Goal: Task Accomplishment & Management: Manage account settings

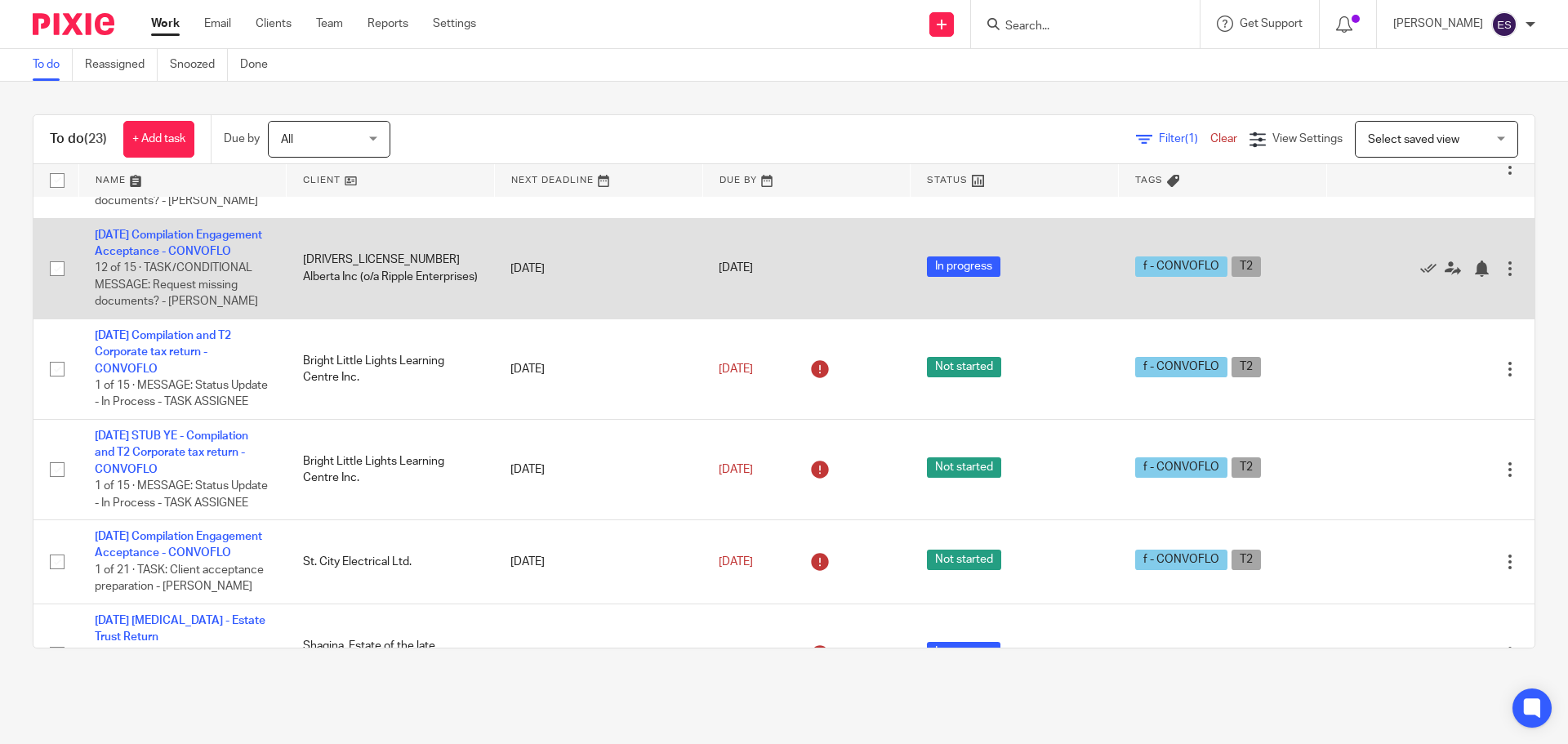
scroll to position [1089, 0]
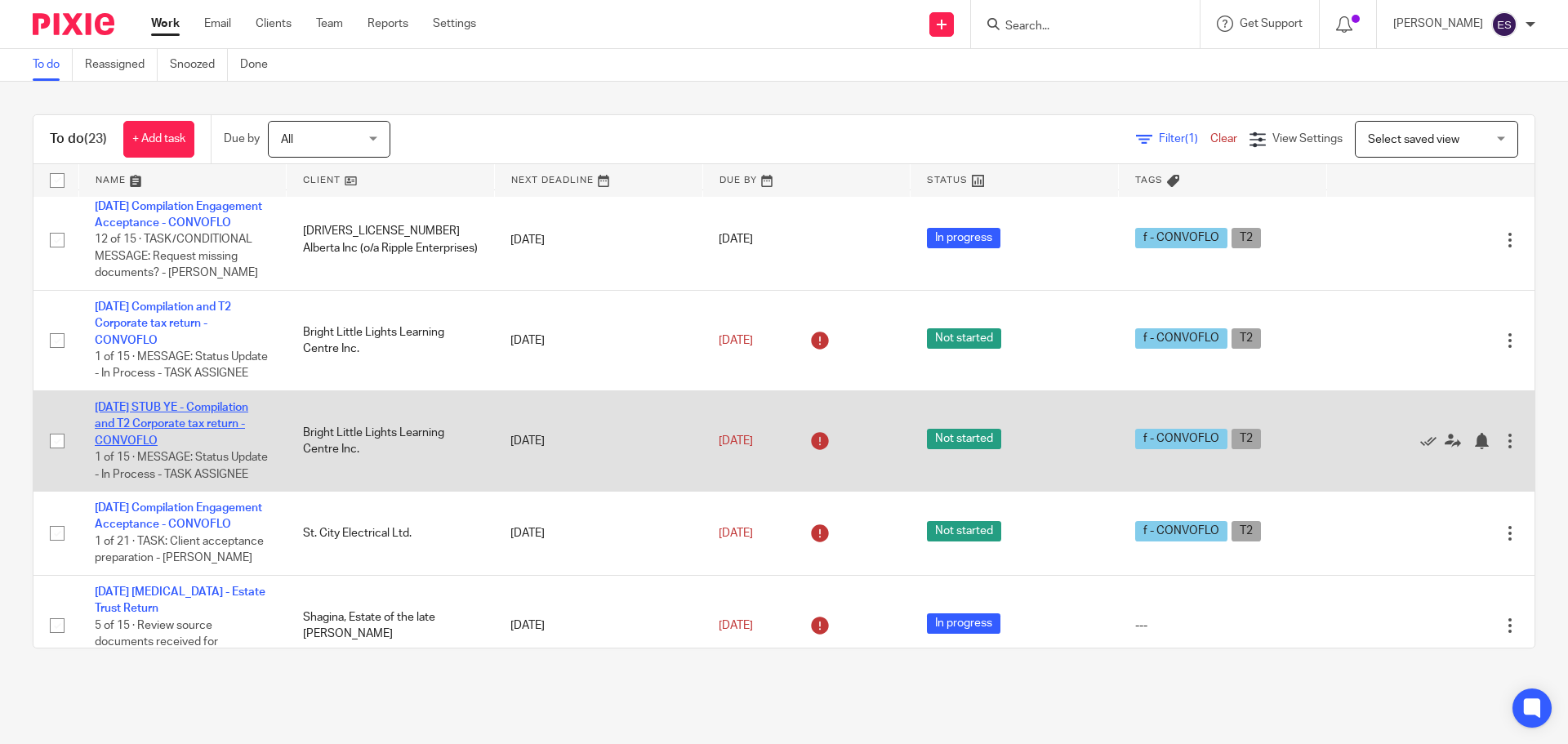
click at [162, 447] on link "[DATE] STUB YE - Compilation and T2 Corporate tax return - CONVOFLO" at bounding box center [171, 424] width 154 height 45
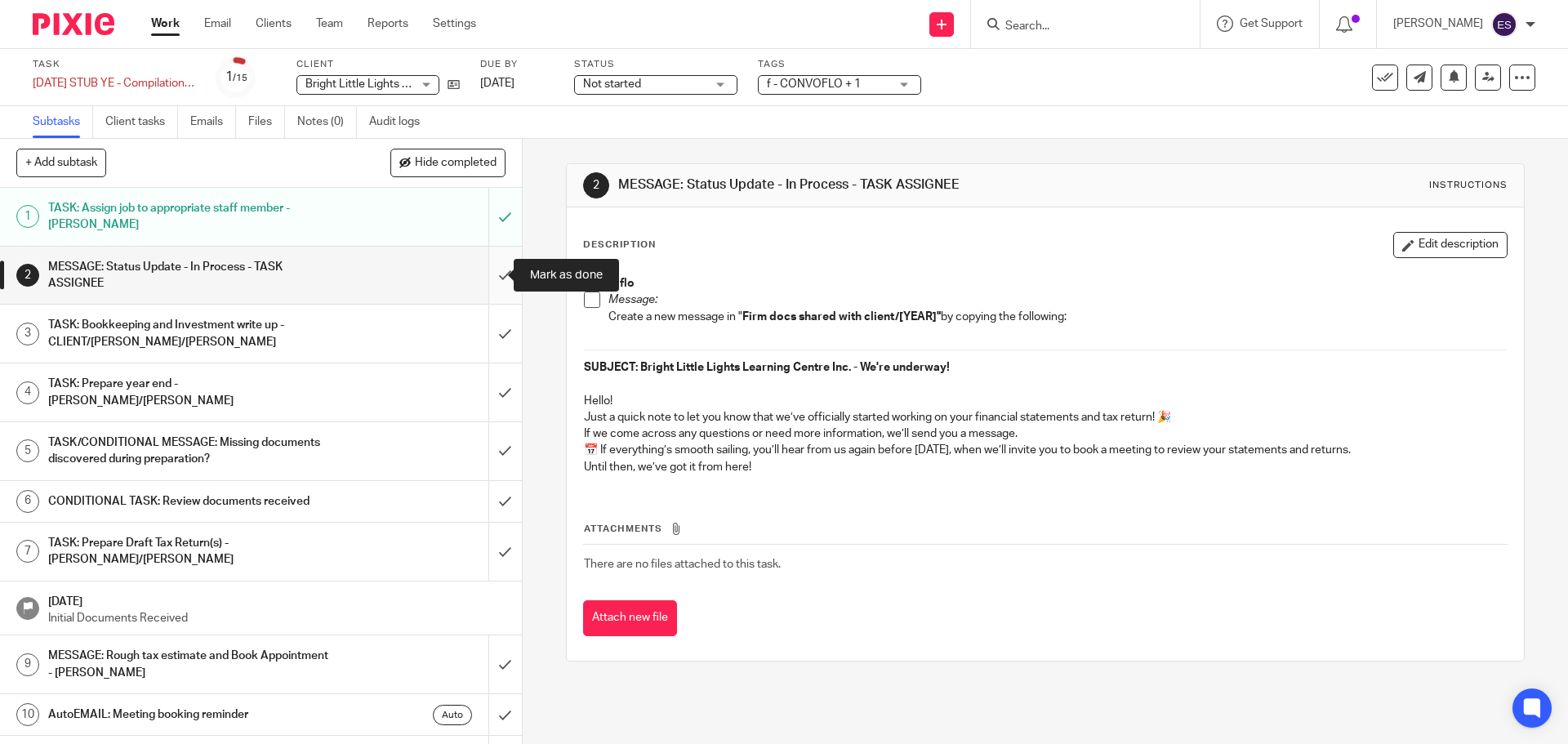
click at [498, 276] on input "submit" at bounding box center [261, 276] width 522 height 58
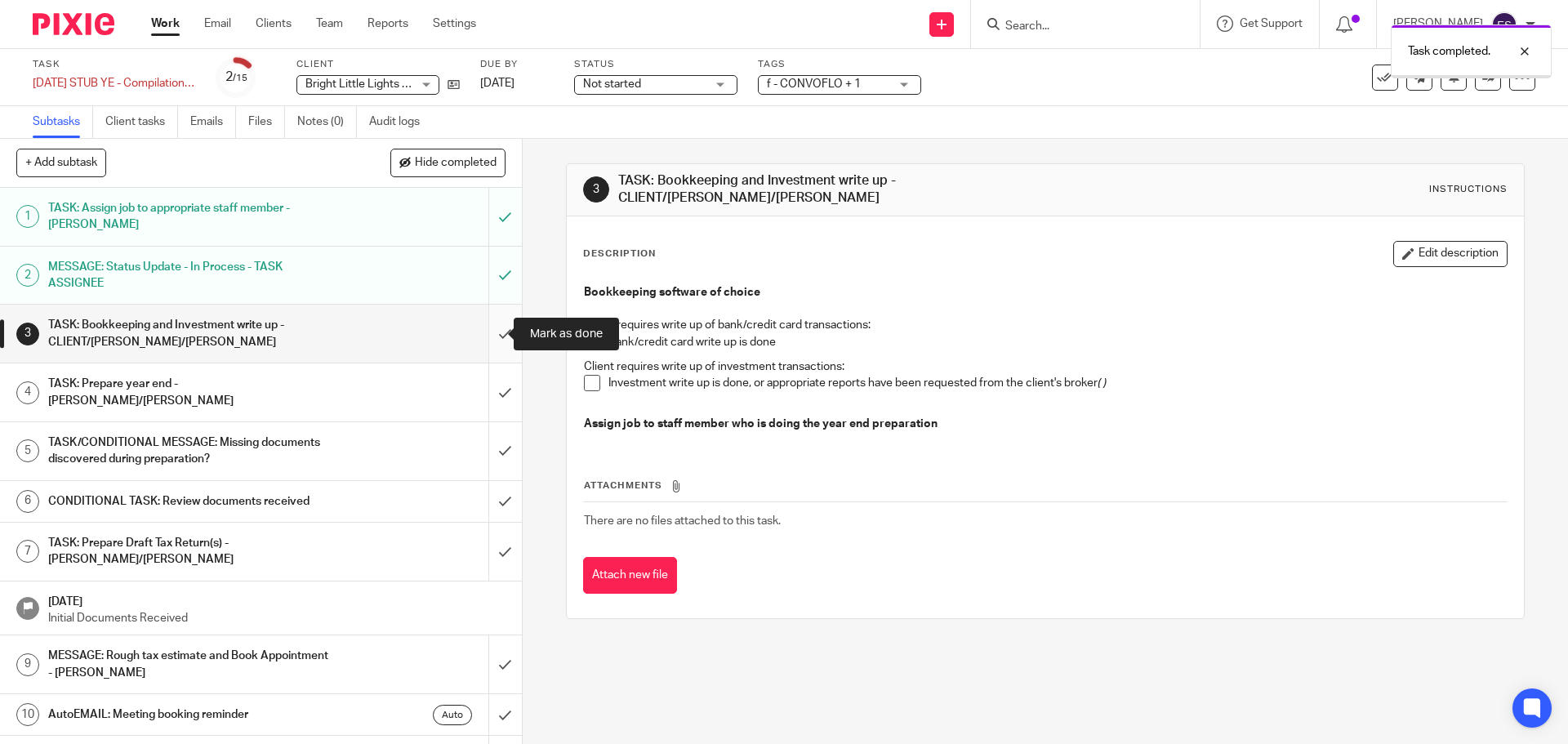
click at [493, 328] on input "submit" at bounding box center [261, 333] width 522 height 58
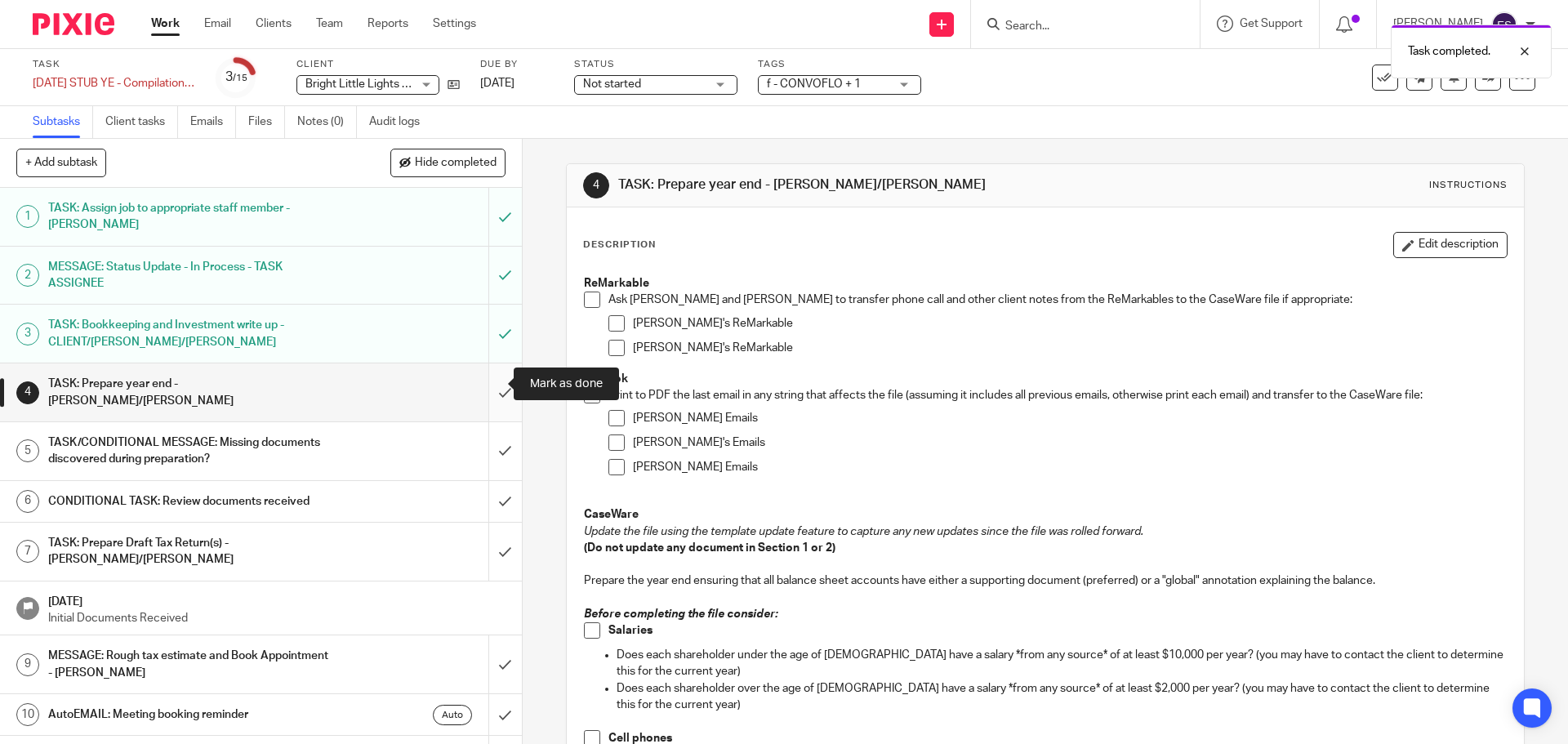
click at [481, 387] on input "submit" at bounding box center [261, 392] width 522 height 58
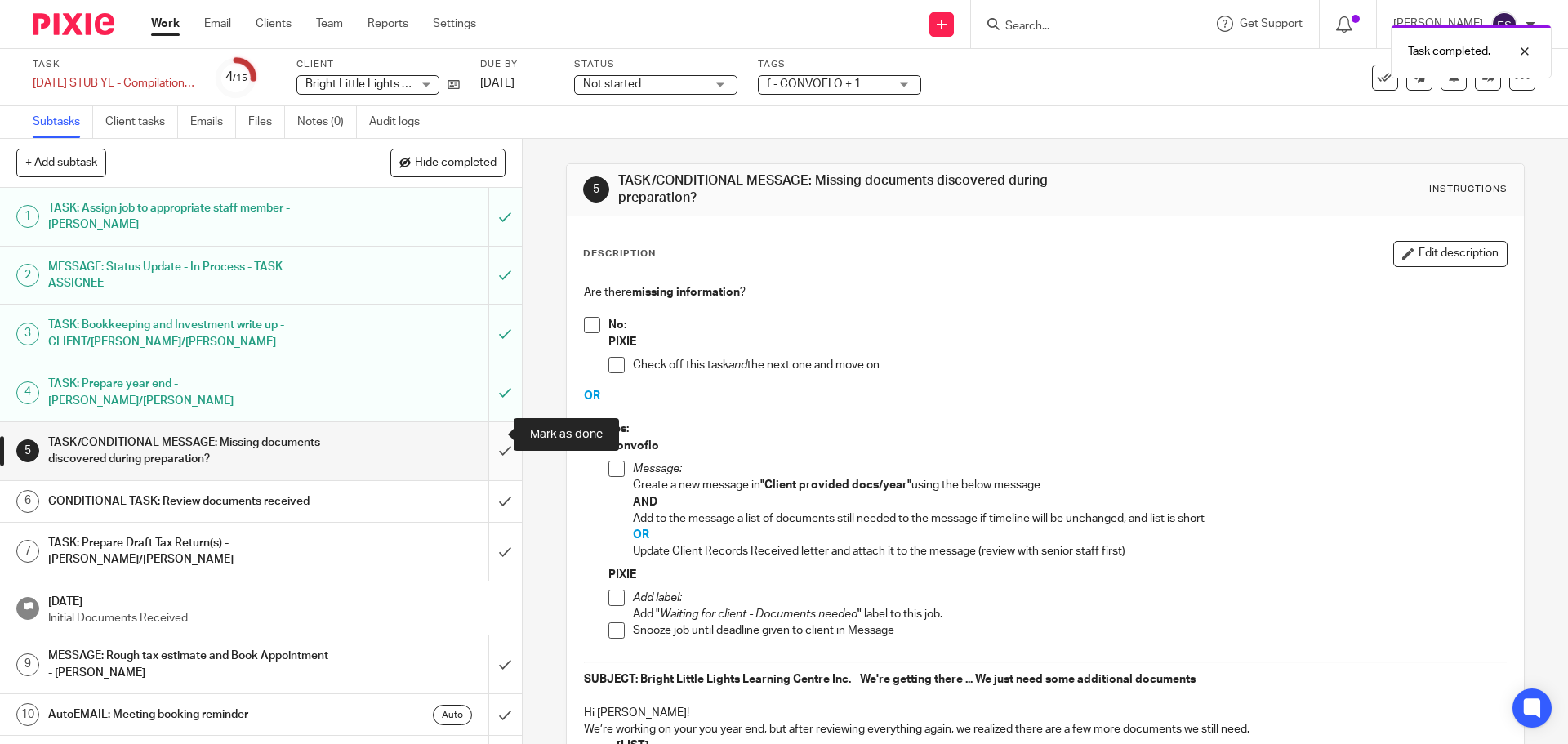
click at [482, 434] on input "submit" at bounding box center [261, 451] width 522 height 58
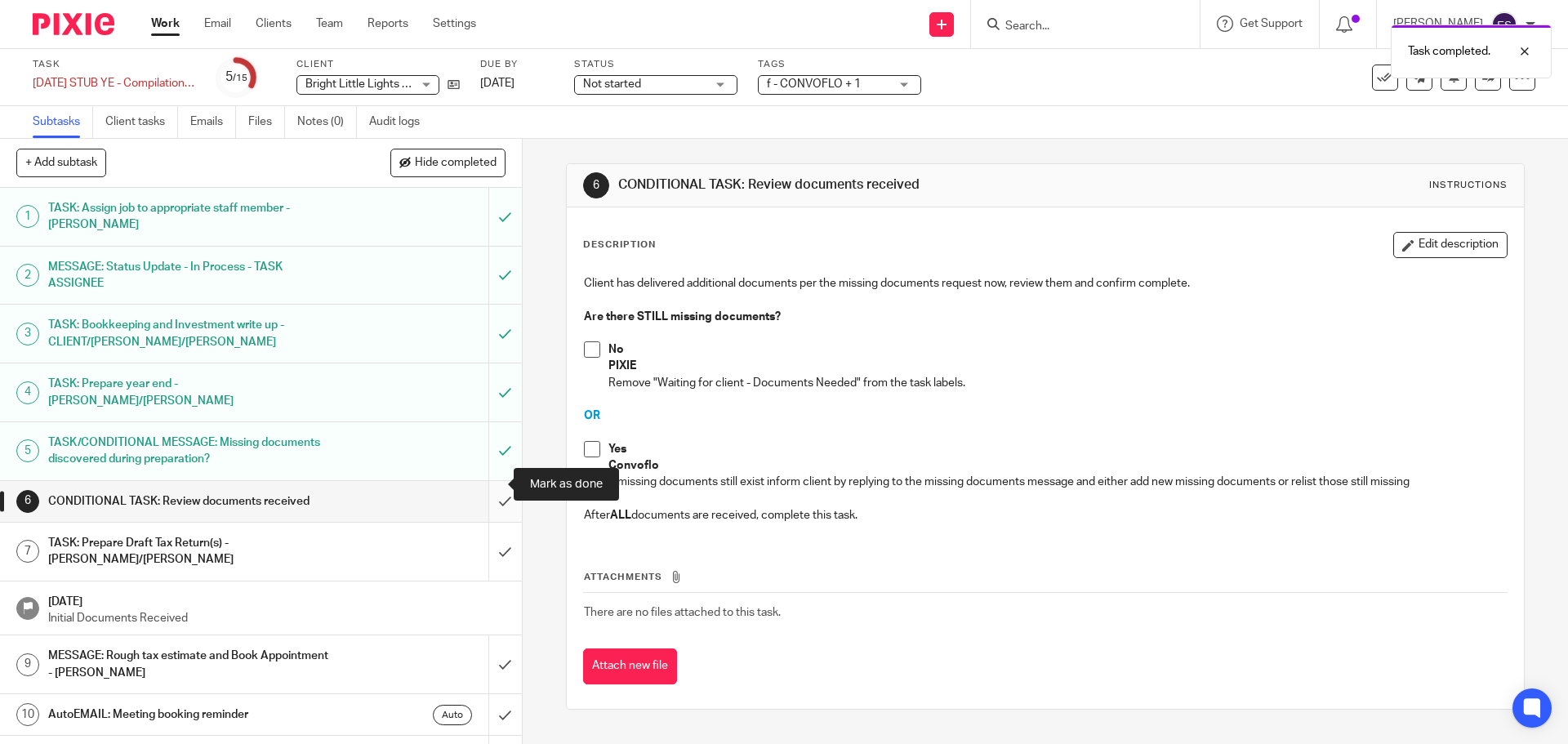
click at [490, 484] on input "submit" at bounding box center [261, 501] width 522 height 41
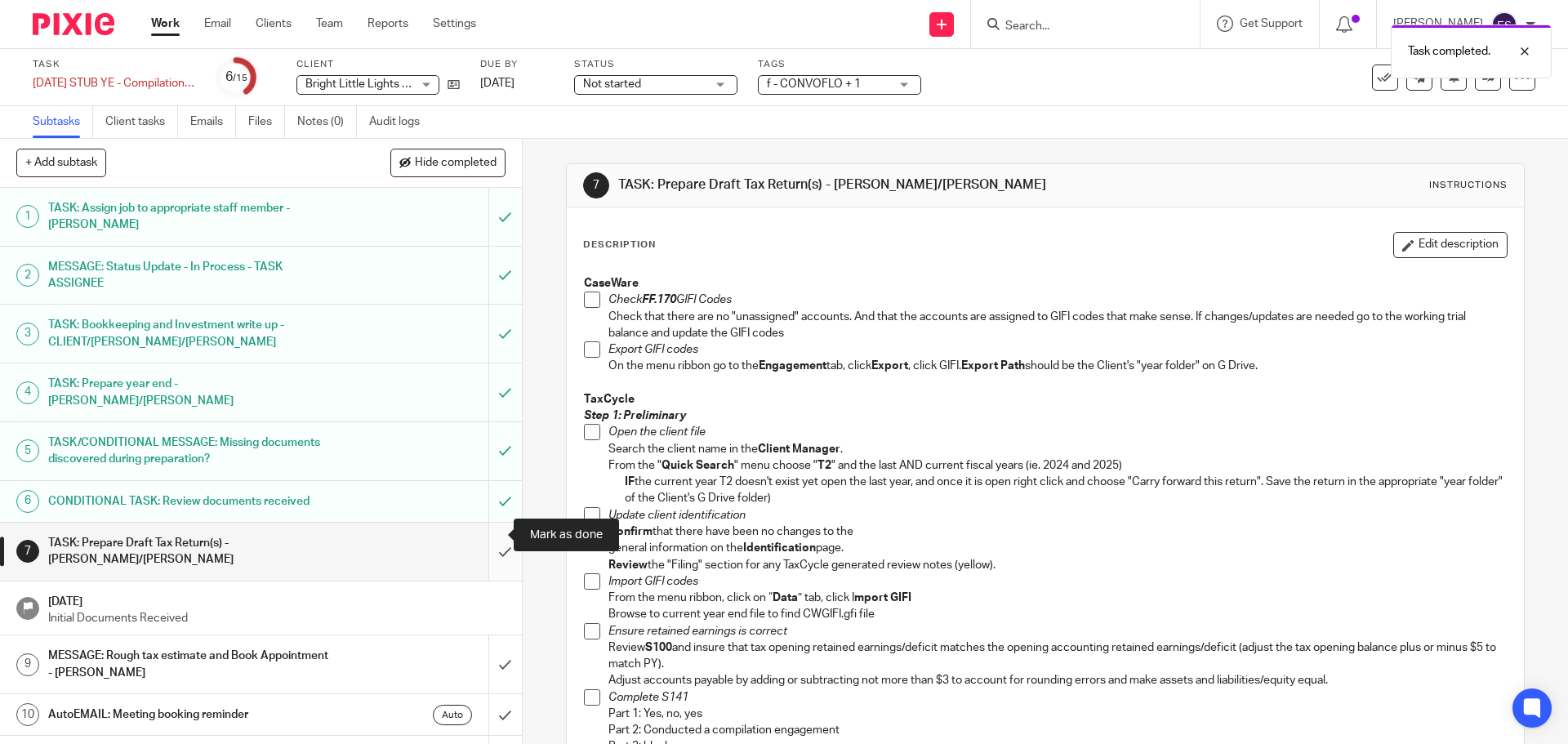
click at [482, 532] on input "submit" at bounding box center [261, 551] width 522 height 58
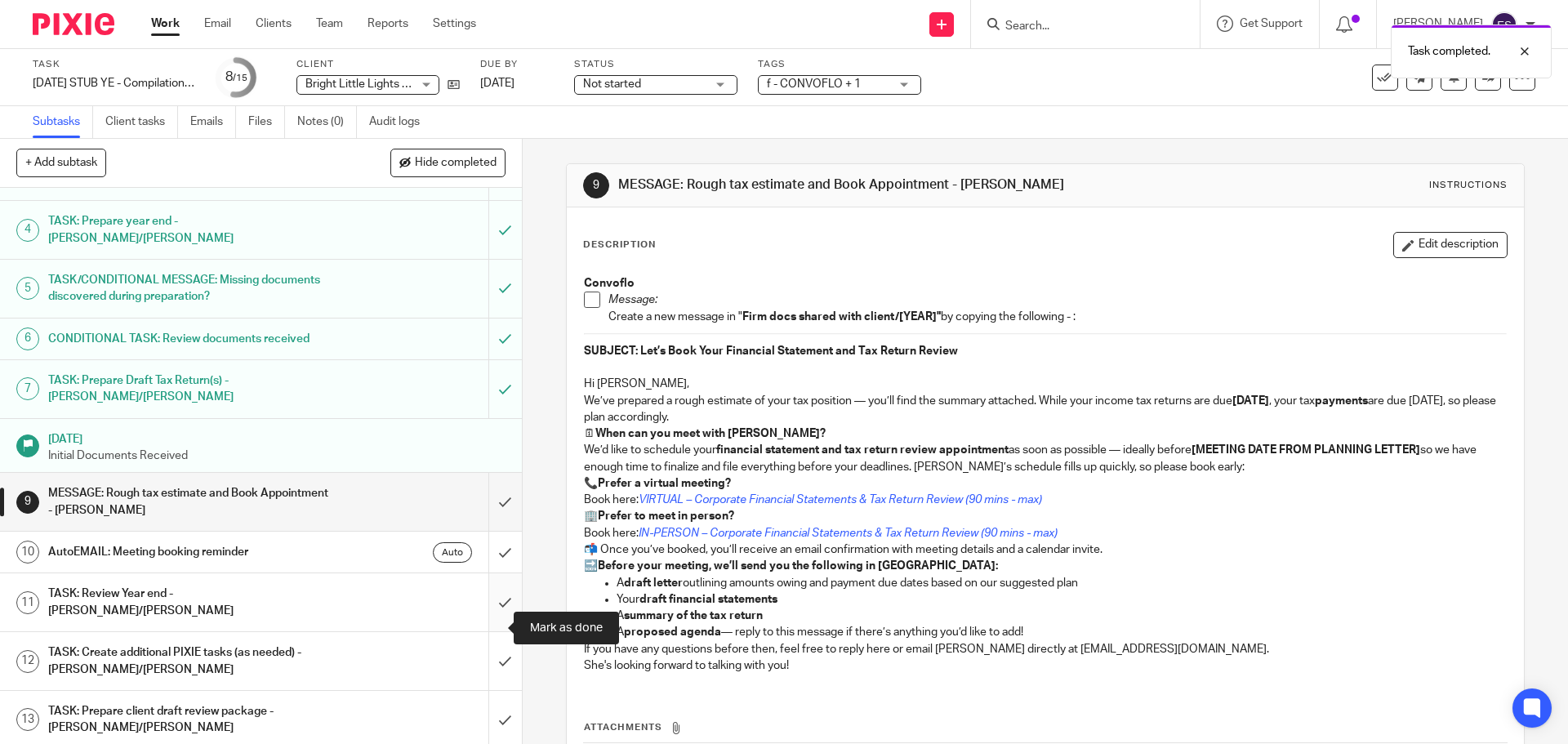
scroll to position [163, 0]
click at [485, 485] on input "submit" at bounding box center [261, 501] width 522 height 58
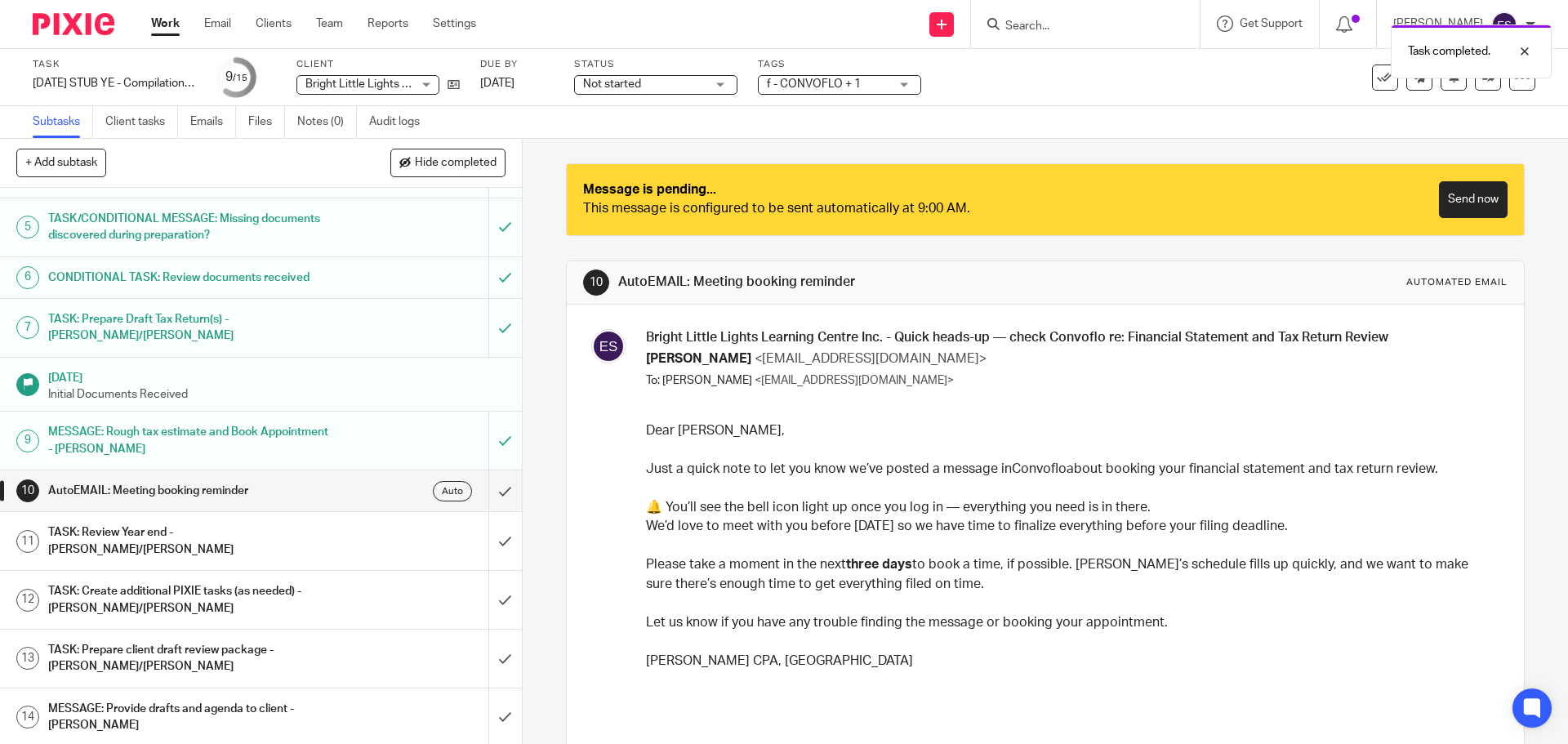
scroll to position [245, 0]
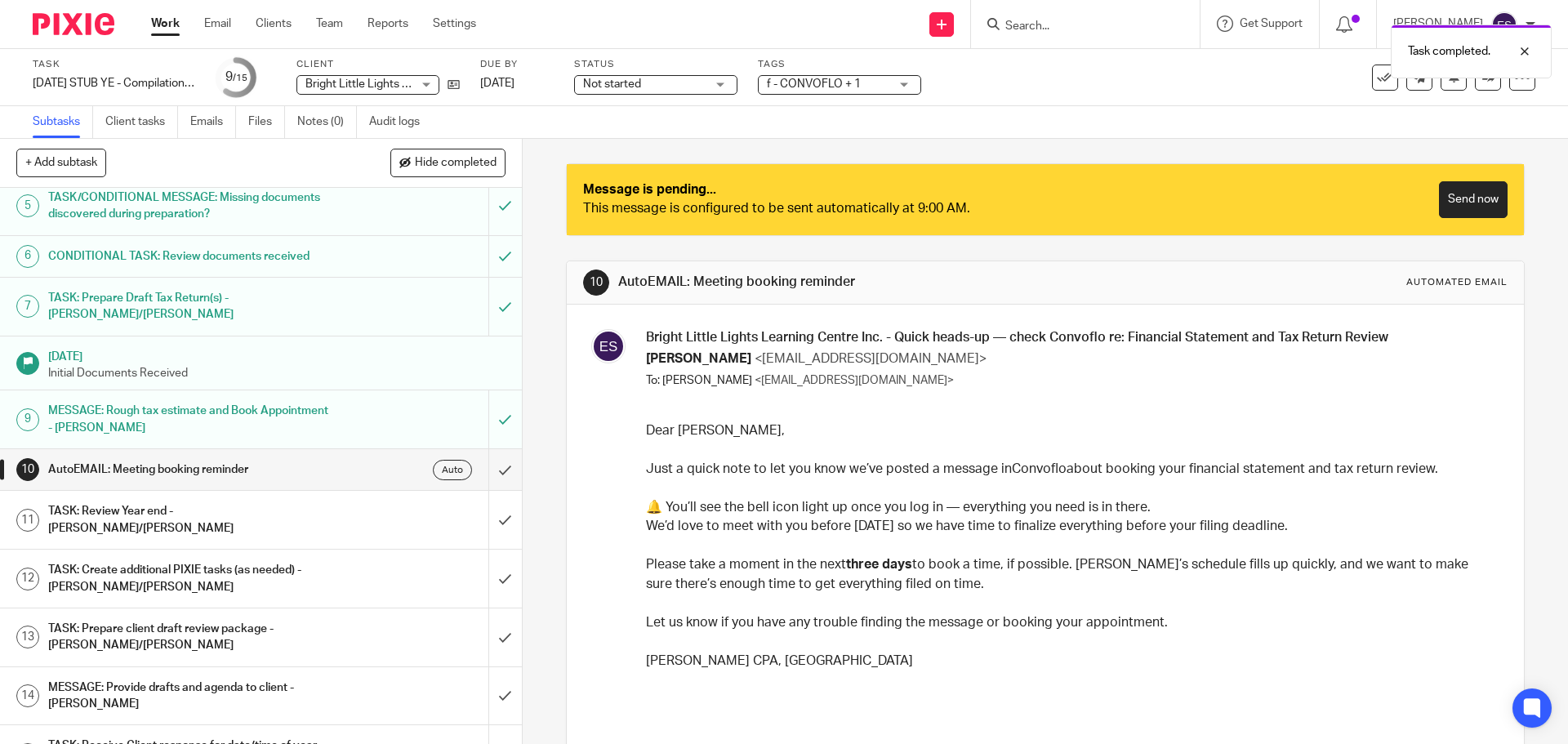
click at [830, 473] on p "Just a quick note to let you know we’ve posted a message in Convoflo about book…" at bounding box center [1070, 469] width 848 height 19
click at [1482, 75] on icon at bounding box center [1488, 77] width 12 height 12
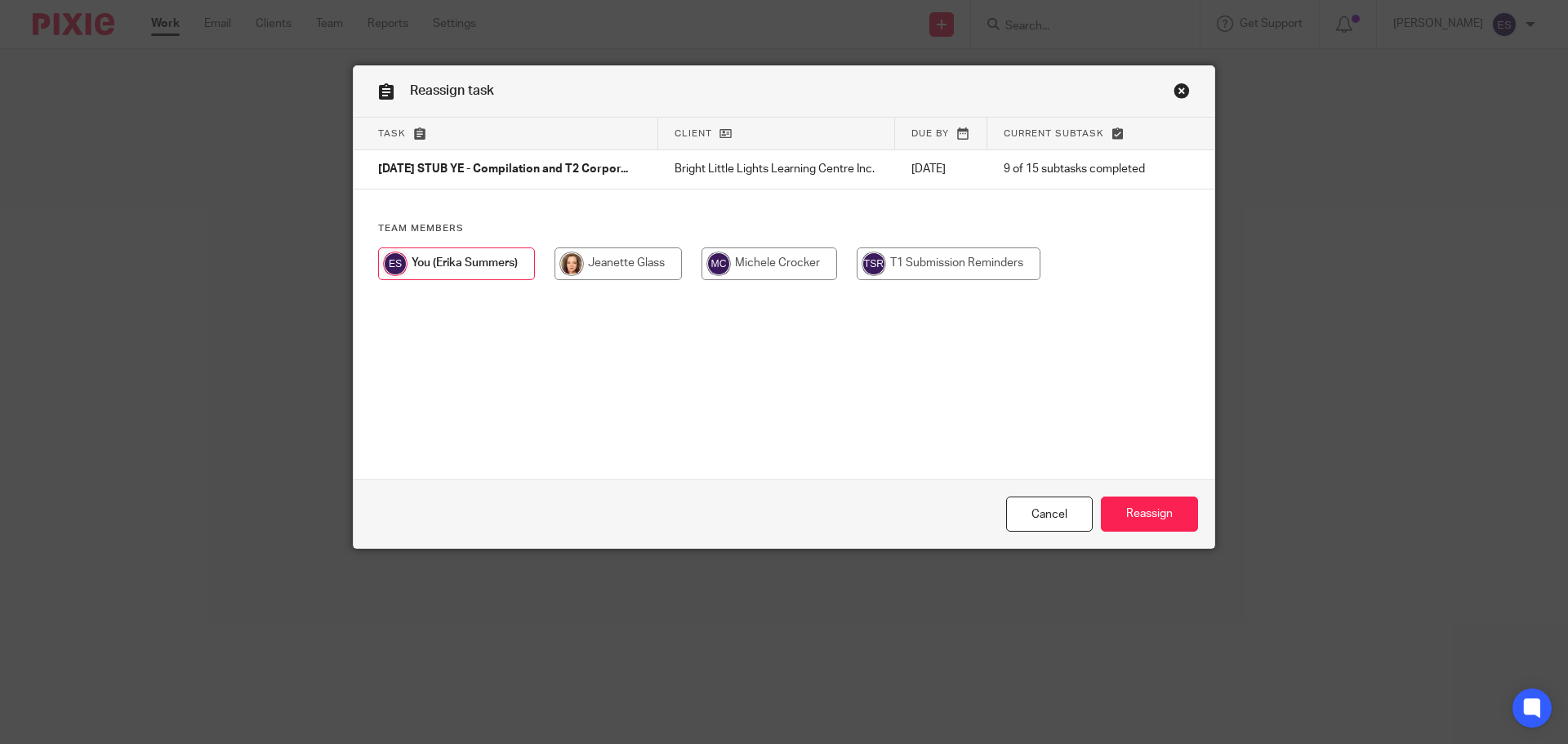
click at [569, 273] on input "radio" at bounding box center [618, 264] width 128 height 33
radio input "true"
click at [1141, 516] on input "Reassign" at bounding box center [1149, 514] width 97 height 35
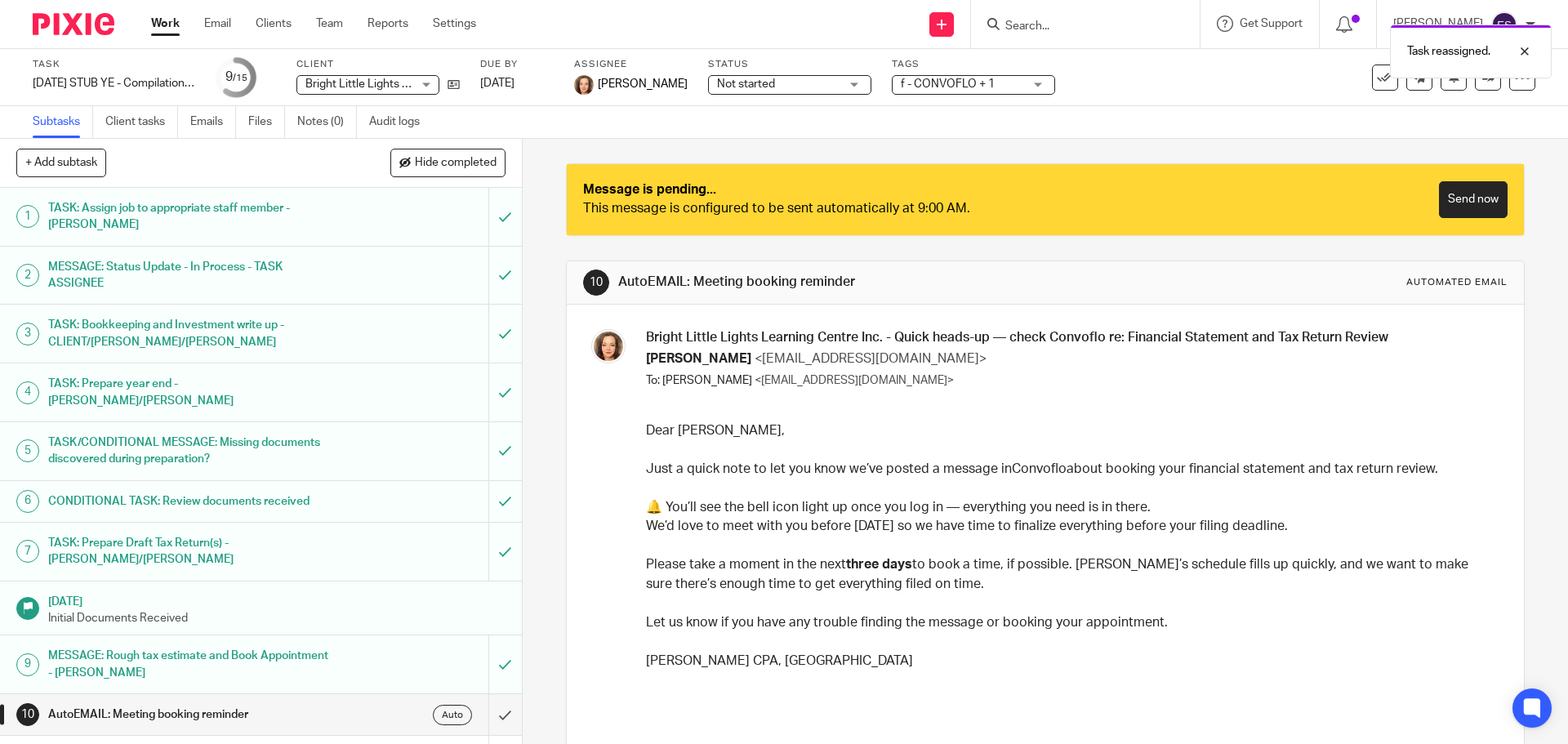
click at [163, 21] on link "Work" at bounding box center [165, 23] width 29 height 17
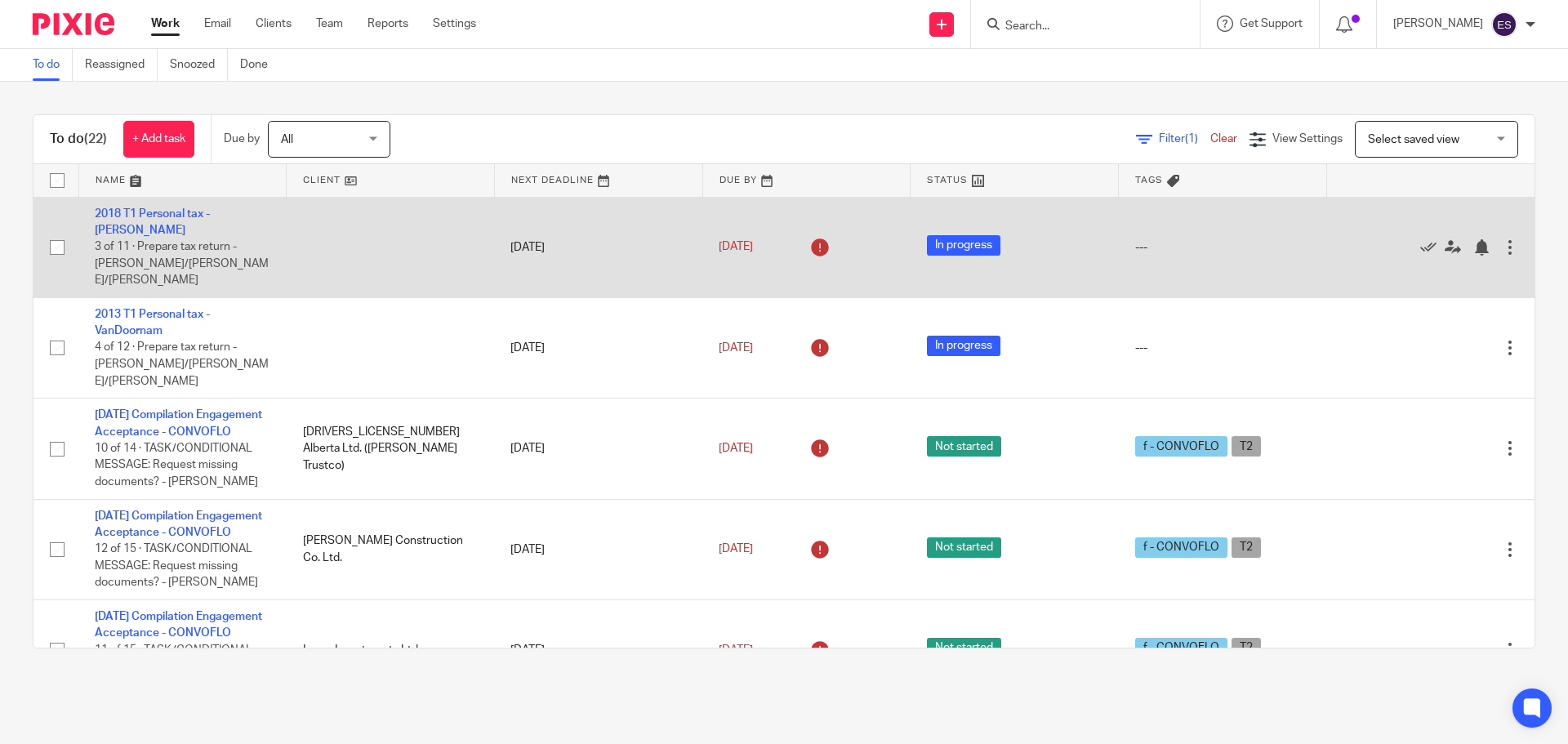
click at [310, 275] on td at bounding box center [391, 247] width 209 height 101
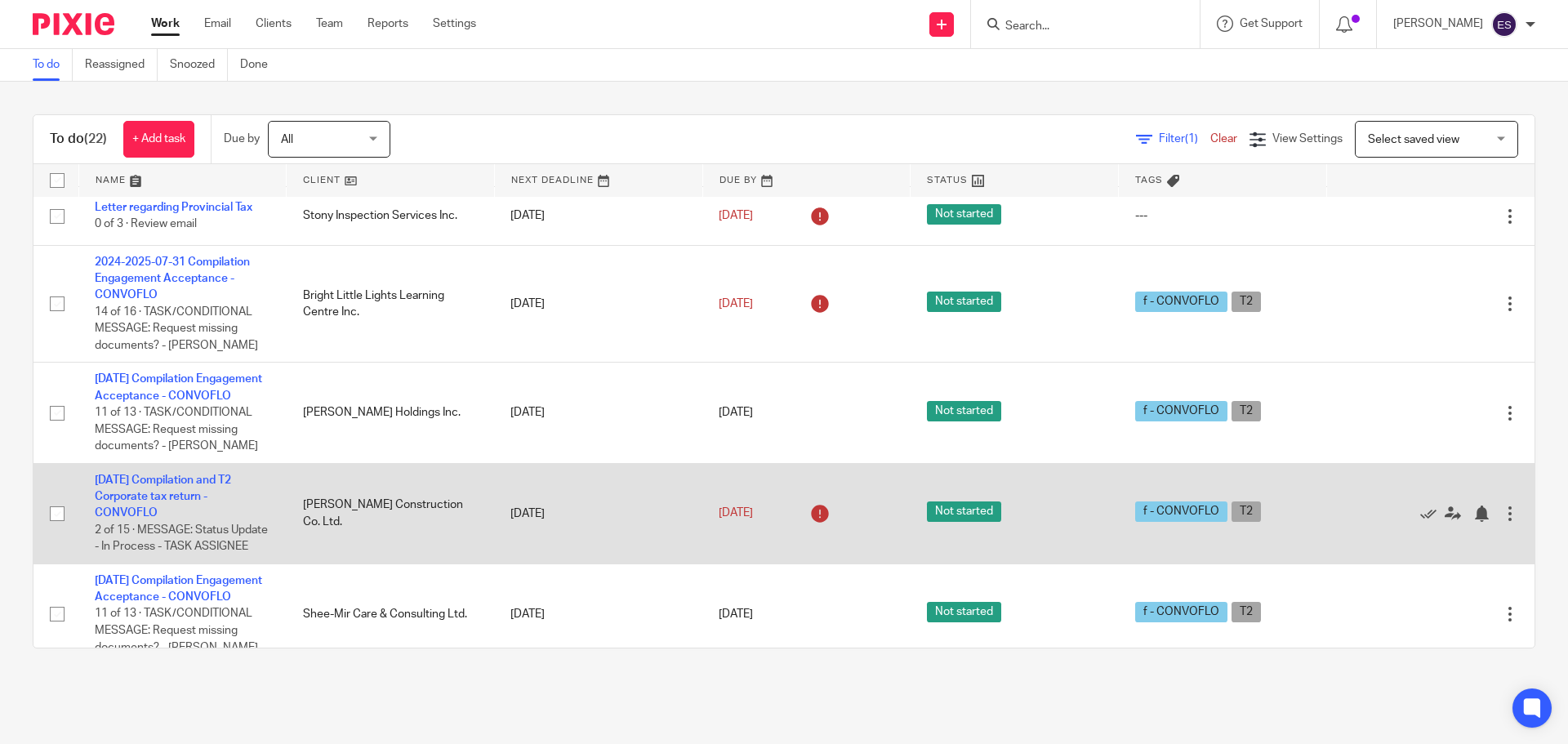
scroll to position [490, 0]
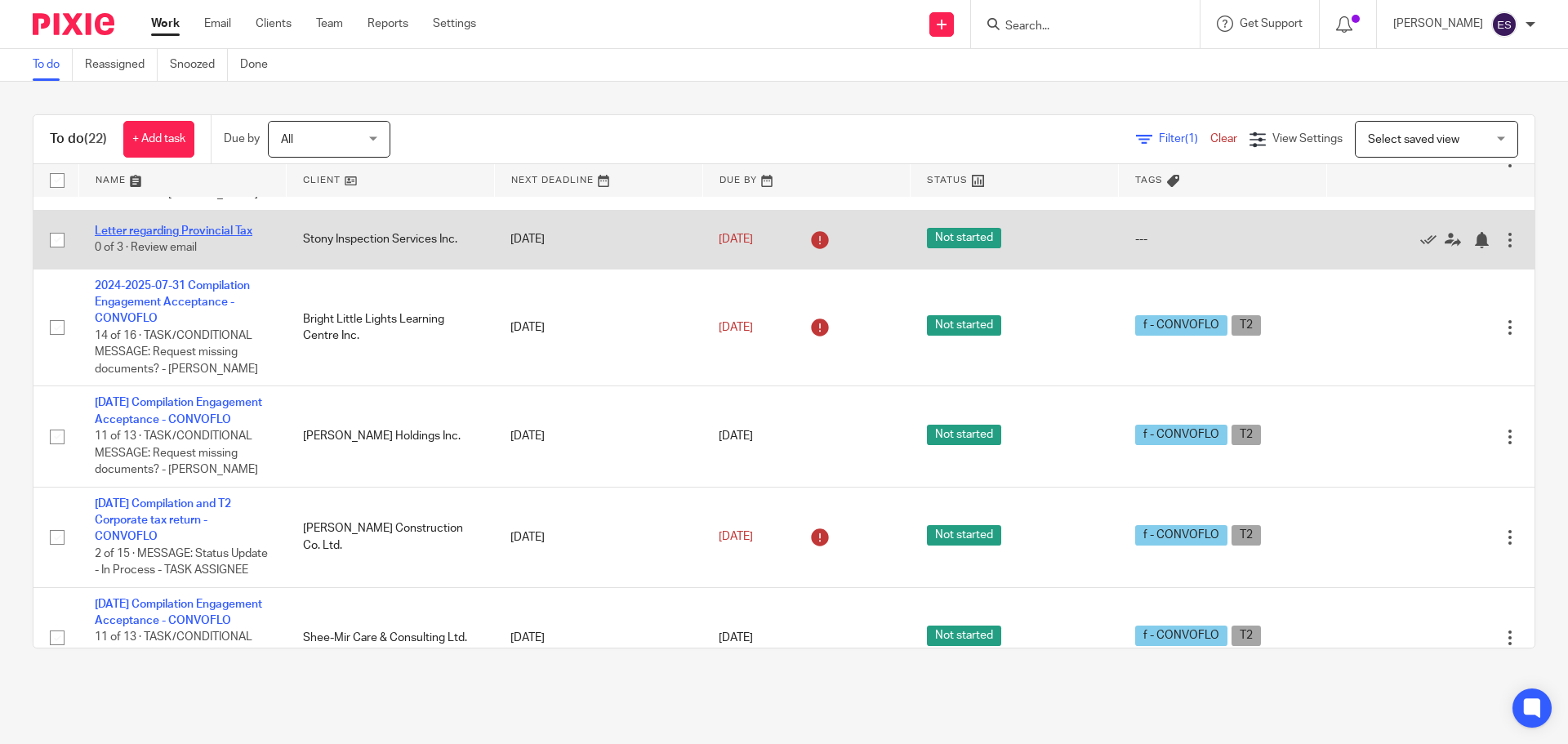
click at [149, 236] on link "Letter regarding Provincial Tax" at bounding box center [173, 230] width 157 height 11
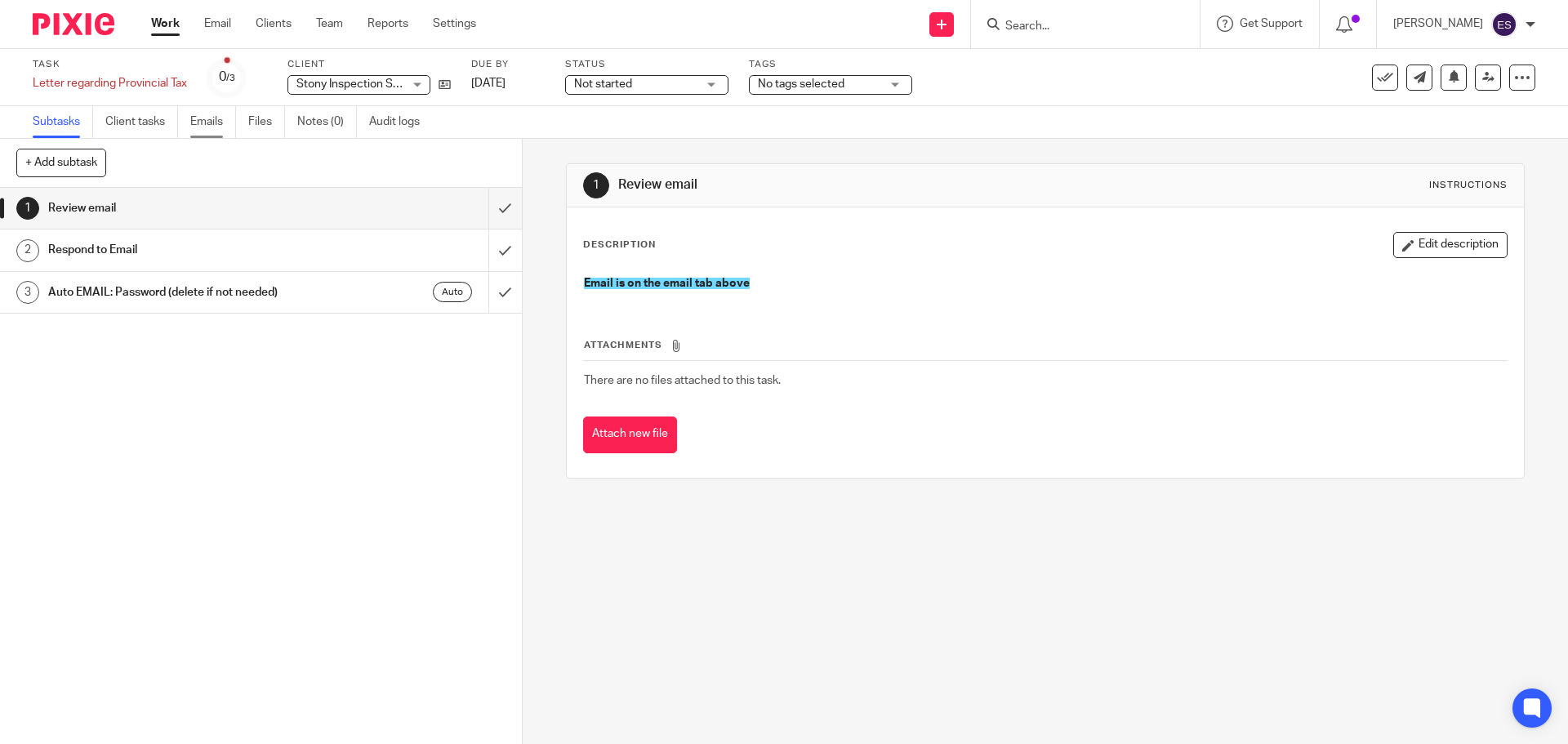
click at [220, 115] on link "Emails" at bounding box center [213, 122] width 46 height 32
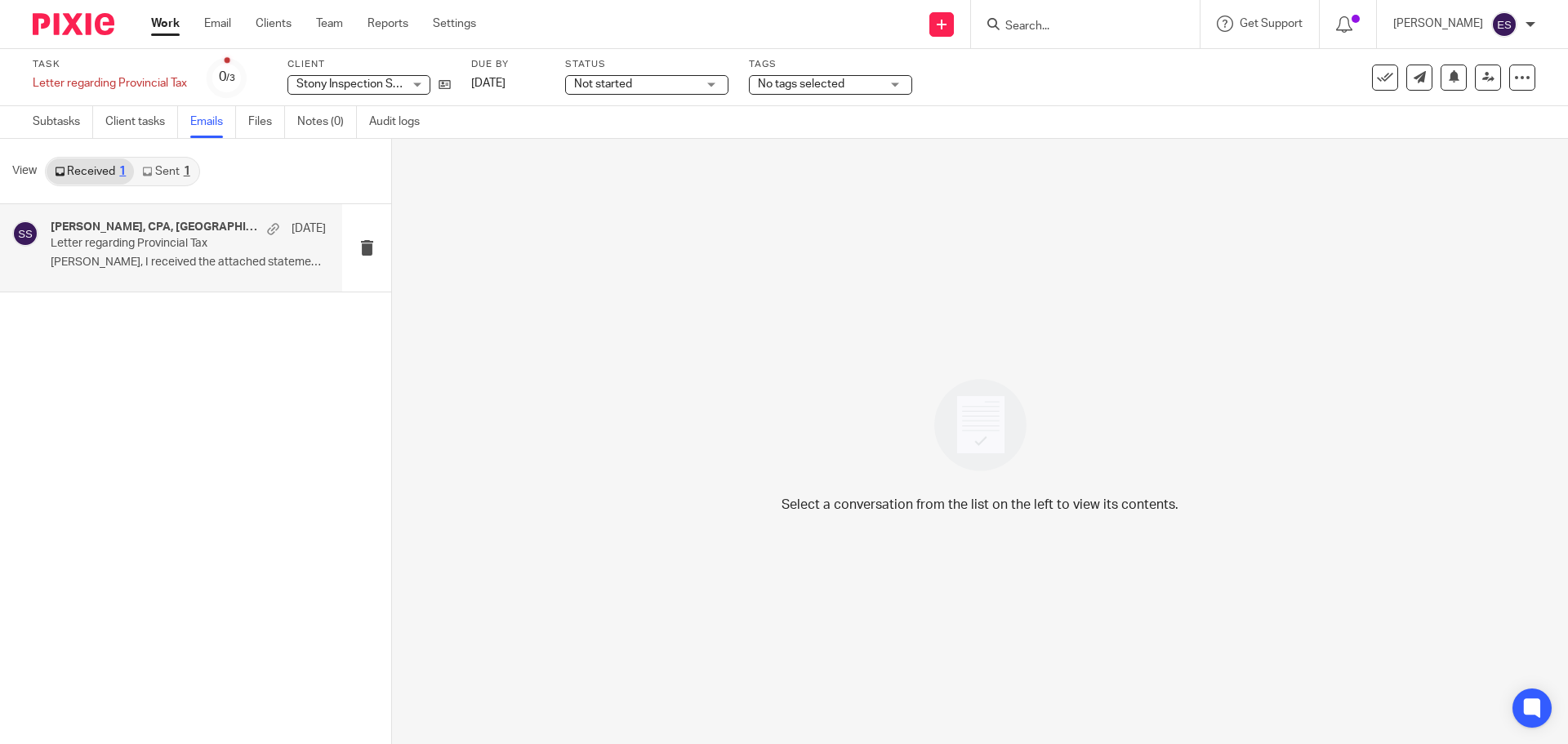
click at [150, 243] on p "Letter regarding Provincial Tax" at bounding box center [161, 243] width 221 height 14
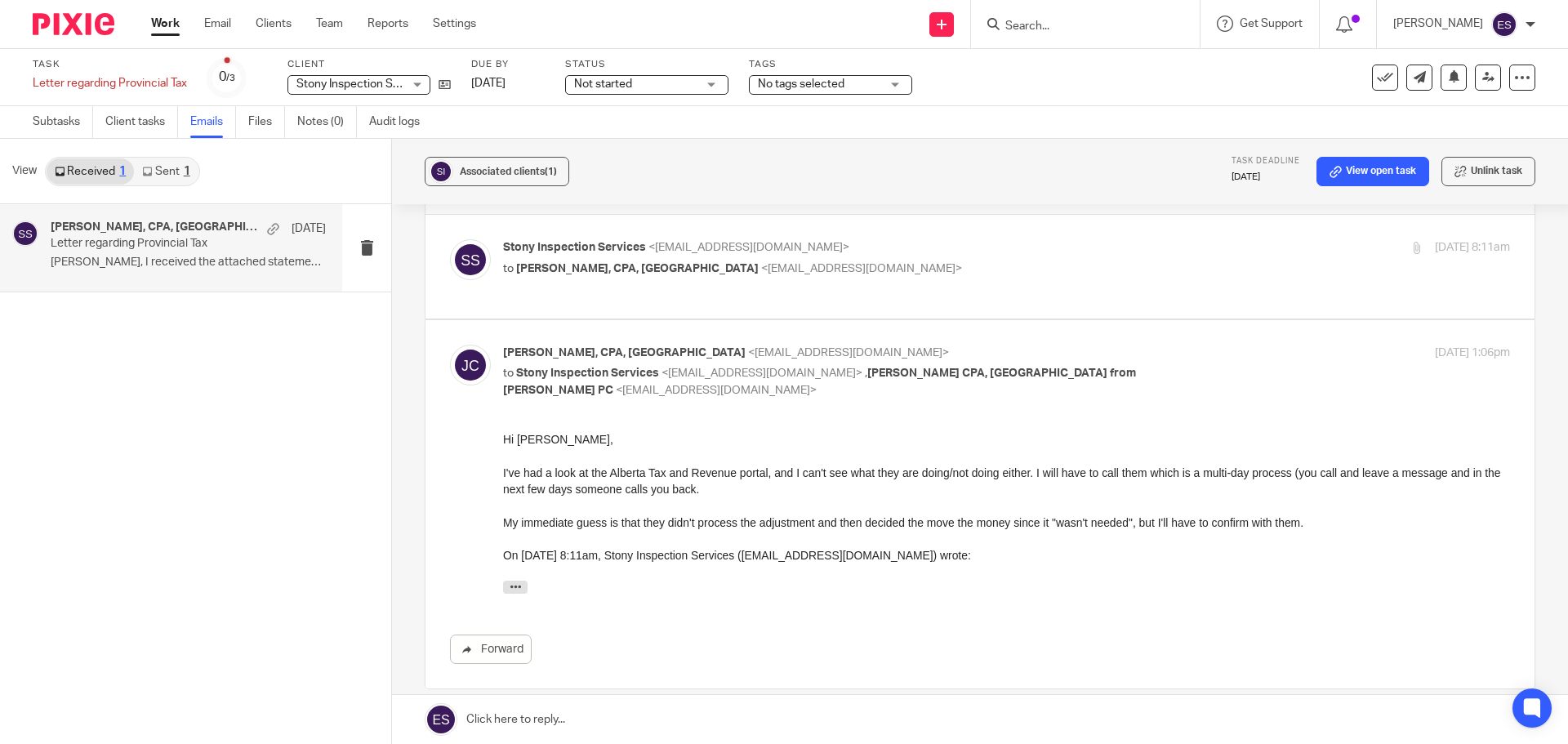
scroll to position [82, 0]
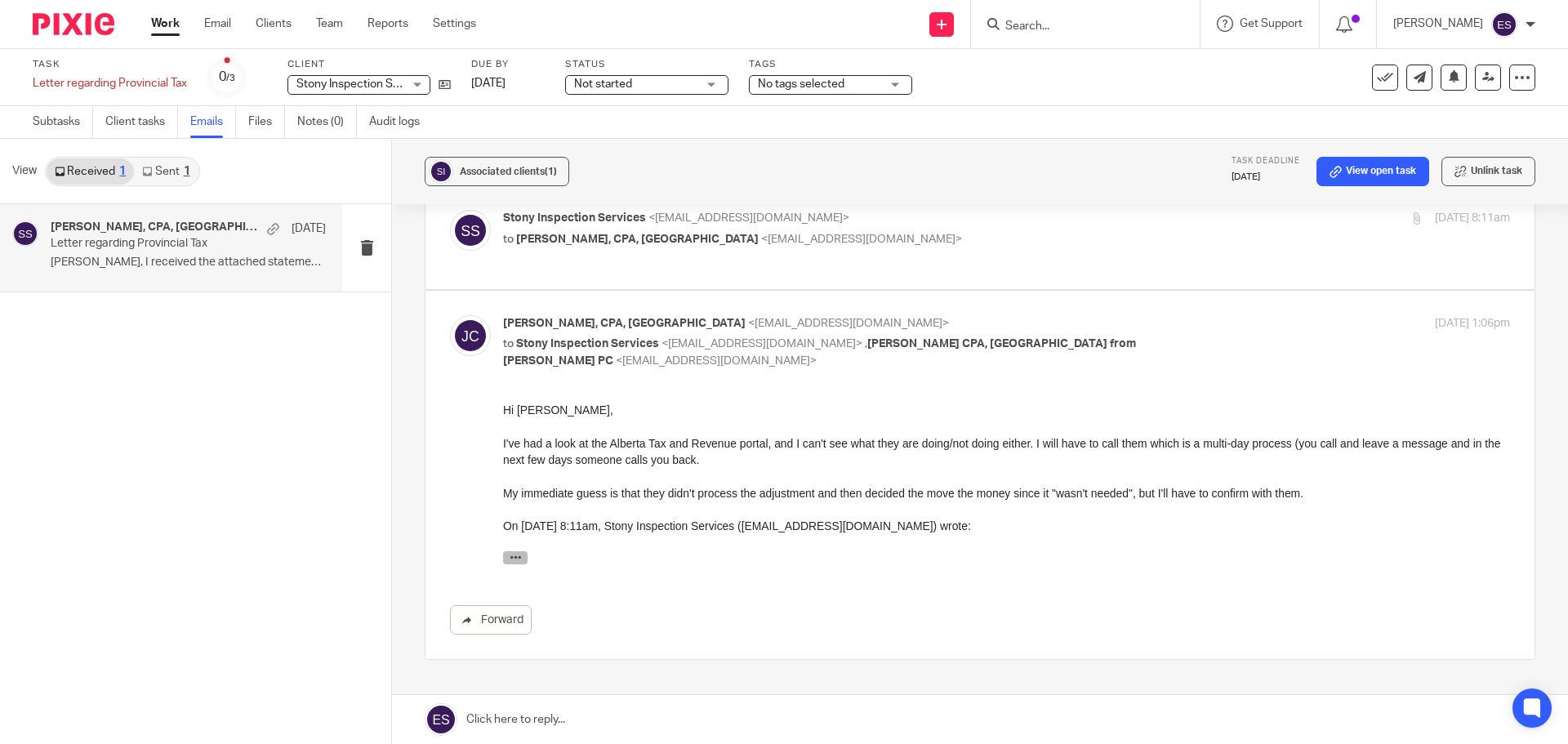
click at [513, 556] on icon "button" at bounding box center [515, 557] width 12 height 12
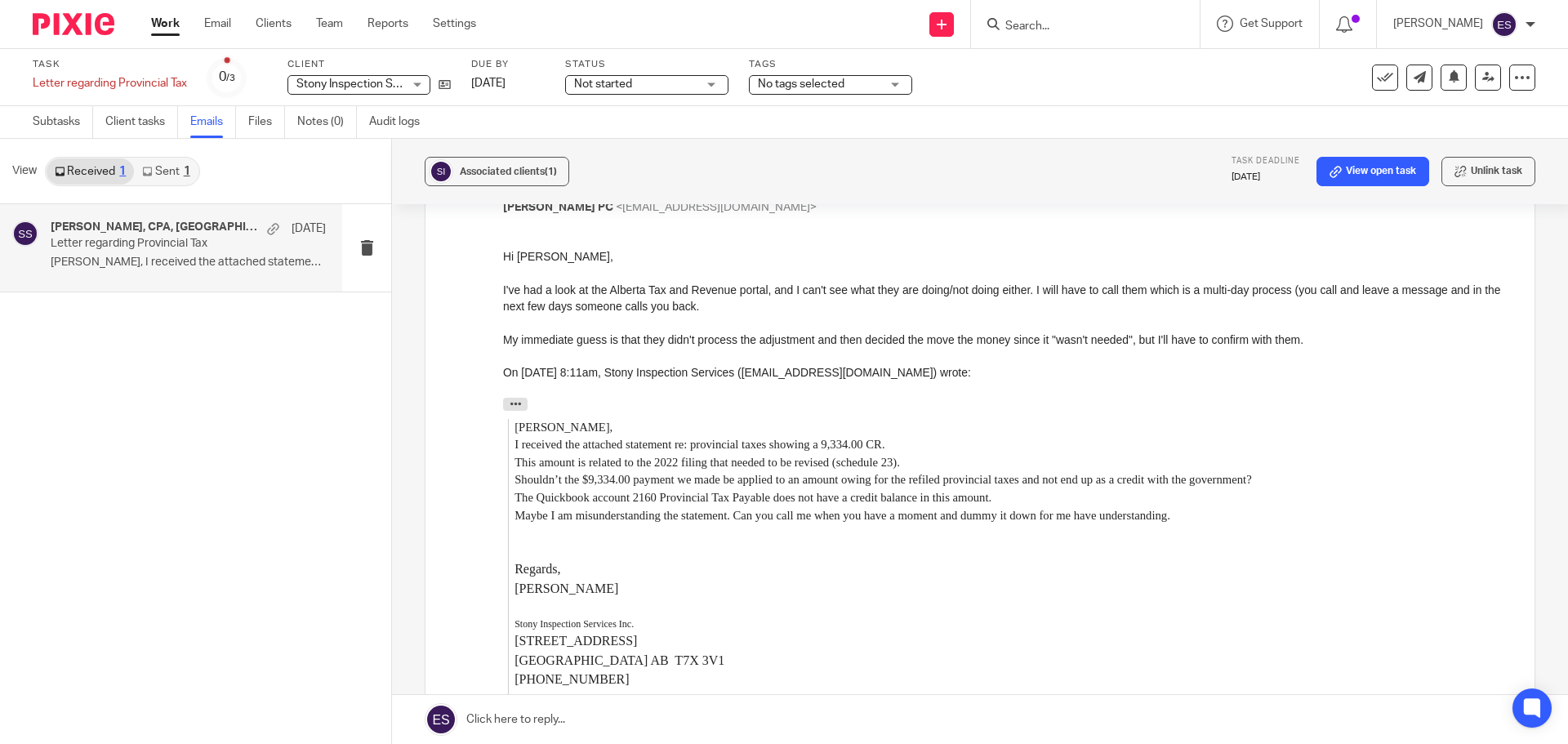
scroll to position [245, 0]
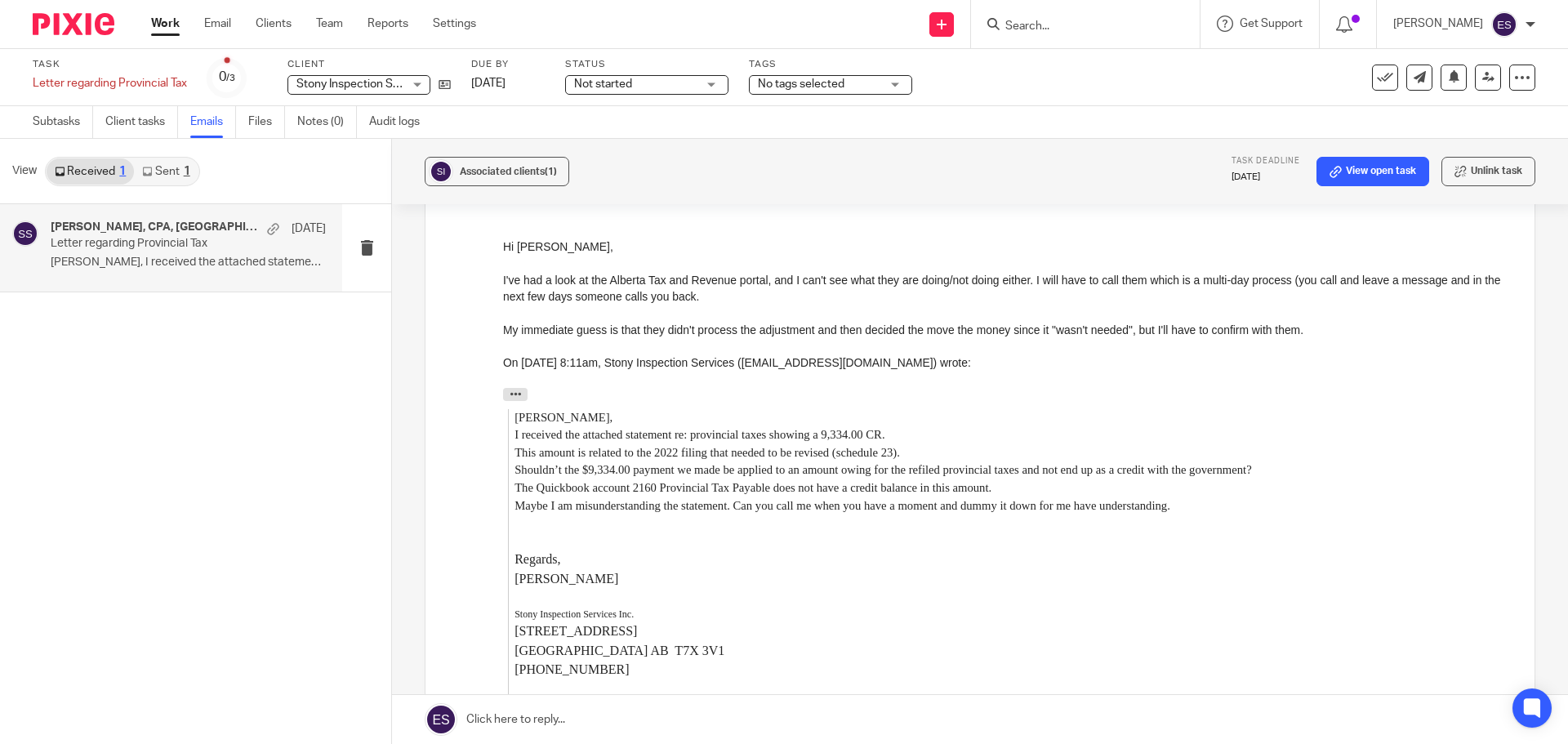
click at [688, 372] on div "Hi Jana, I've had a look at the Alberta Tax and Revenue portal, and I can't see…" at bounding box center [1007, 477] width 1007 height 478
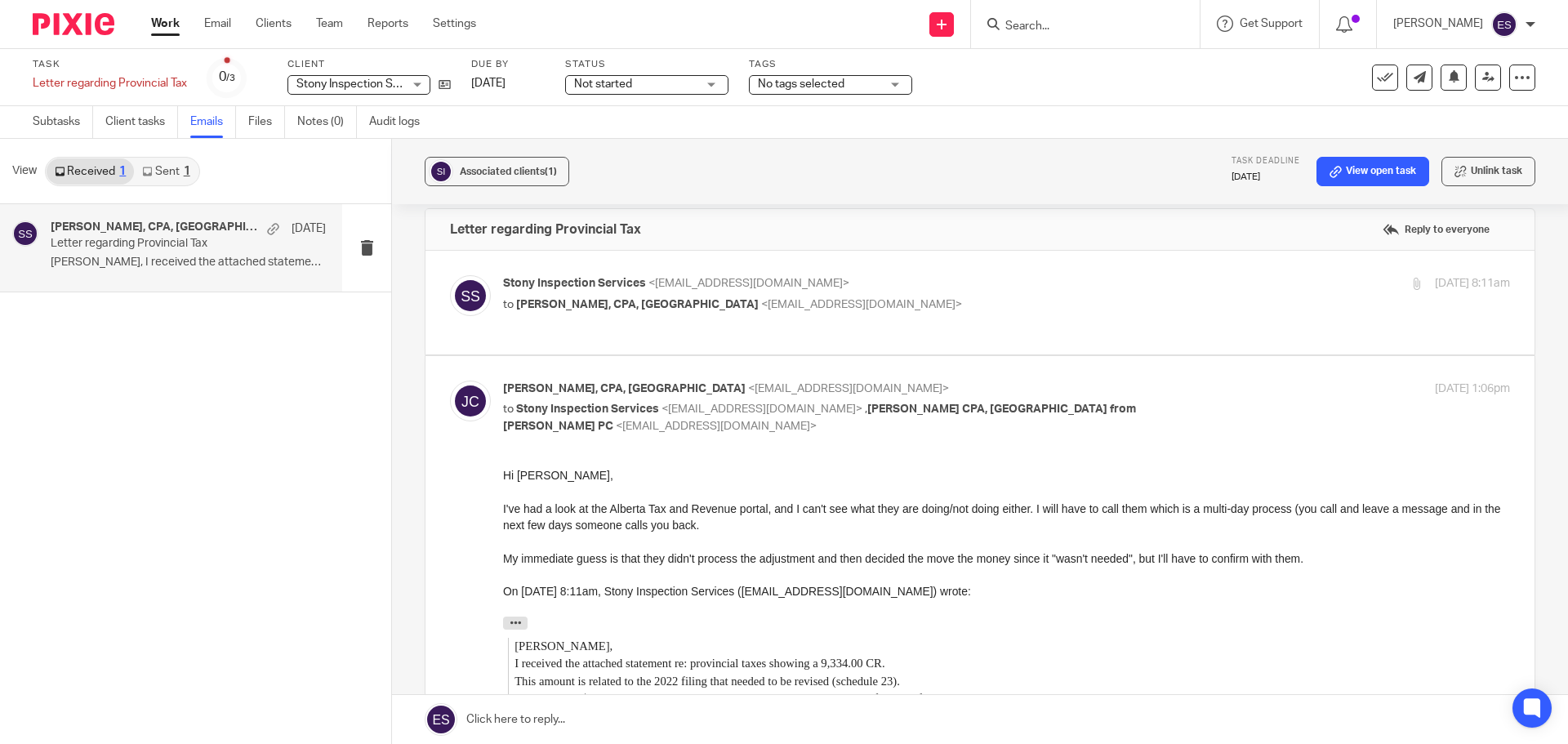
scroll to position [0, 0]
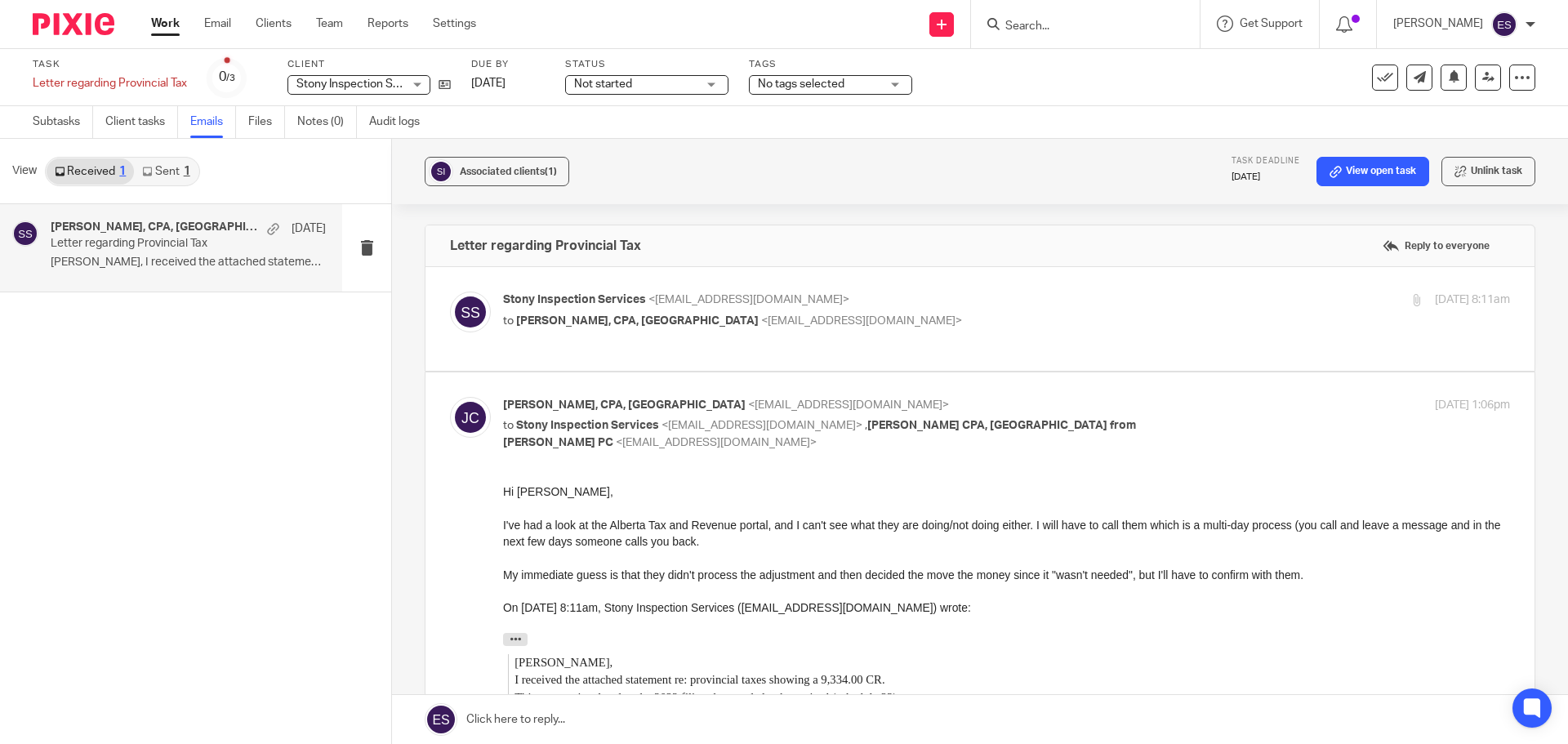
click at [231, 260] on p "[PERSON_NAME], I received the attached statement..." at bounding box center [188, 262] width 276 height 14
click at [267, 229] on div at bounding box center [273, 229] width 12 height 12
click at [753, 513] on div "Hi [PERSON_NAME], I've had a look at the Alberta Tax and Revenue portal, and I …" at bounding box center [1007, 722] width 1007 height 478
click at [130, 242] on p "Letter regarding Provincial Tax" at bounding box center [161, 243] width 221 height 14
click at [1337, 163] on link "View open task" at bounding box center [1372, 171] width 113 height 30
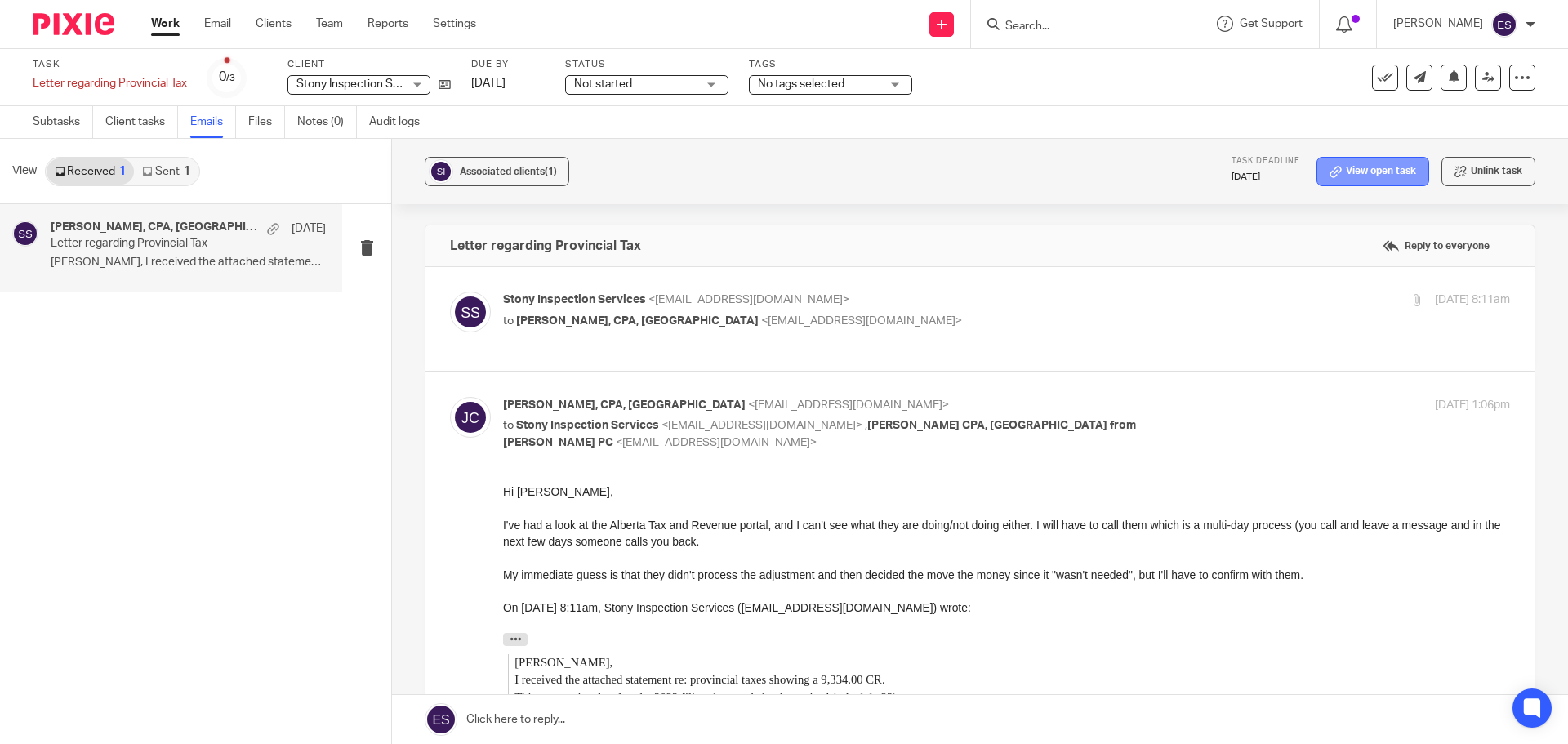
click at [1337, 163] on link "View open task" at bounding box center [1372, 171] width 113 height 30
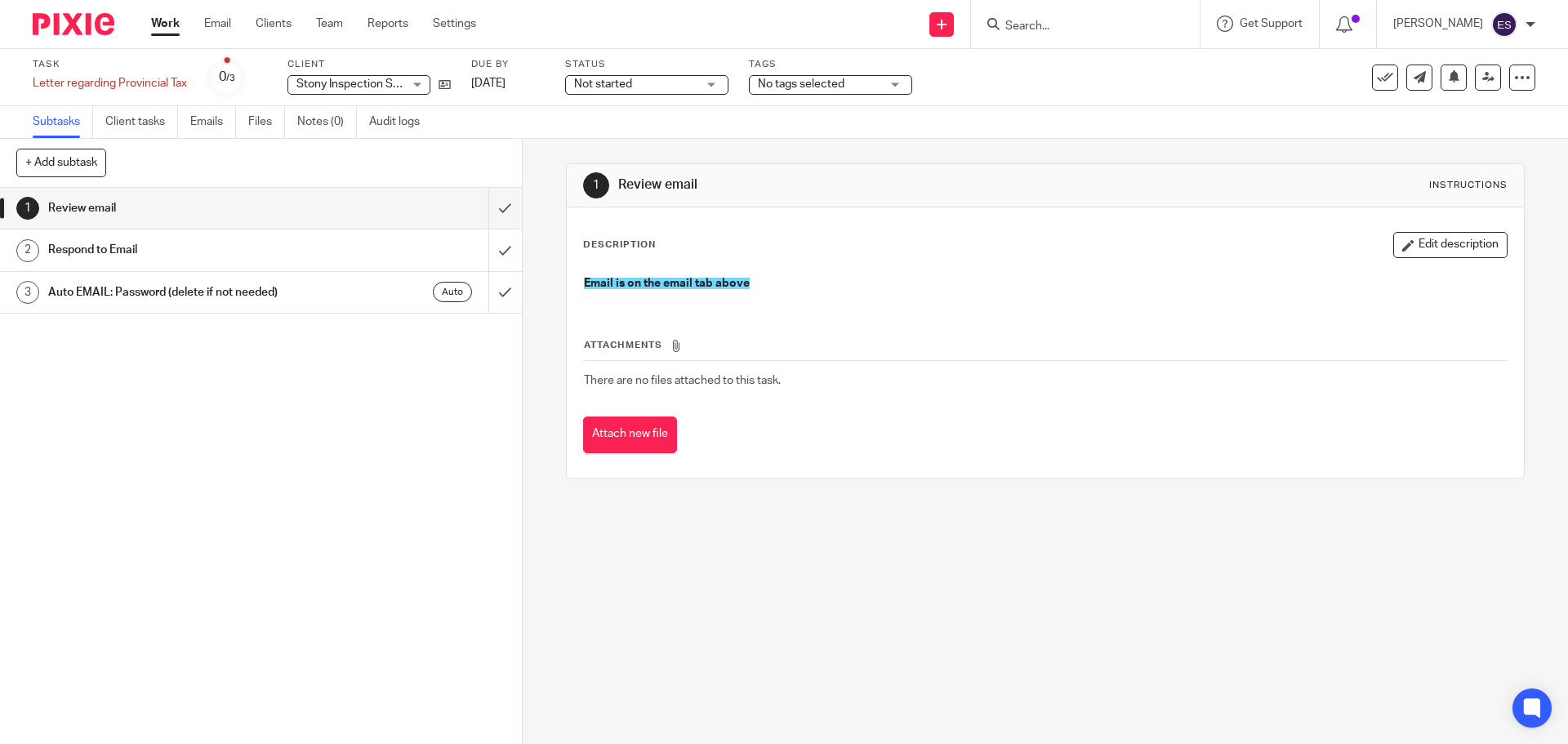
click at [669, 341] on icon at bounding box center [675, 346] width 12 height 12
click at [207, 115] on link "Emails" at bounding box center [213, 122] width 46 height 32
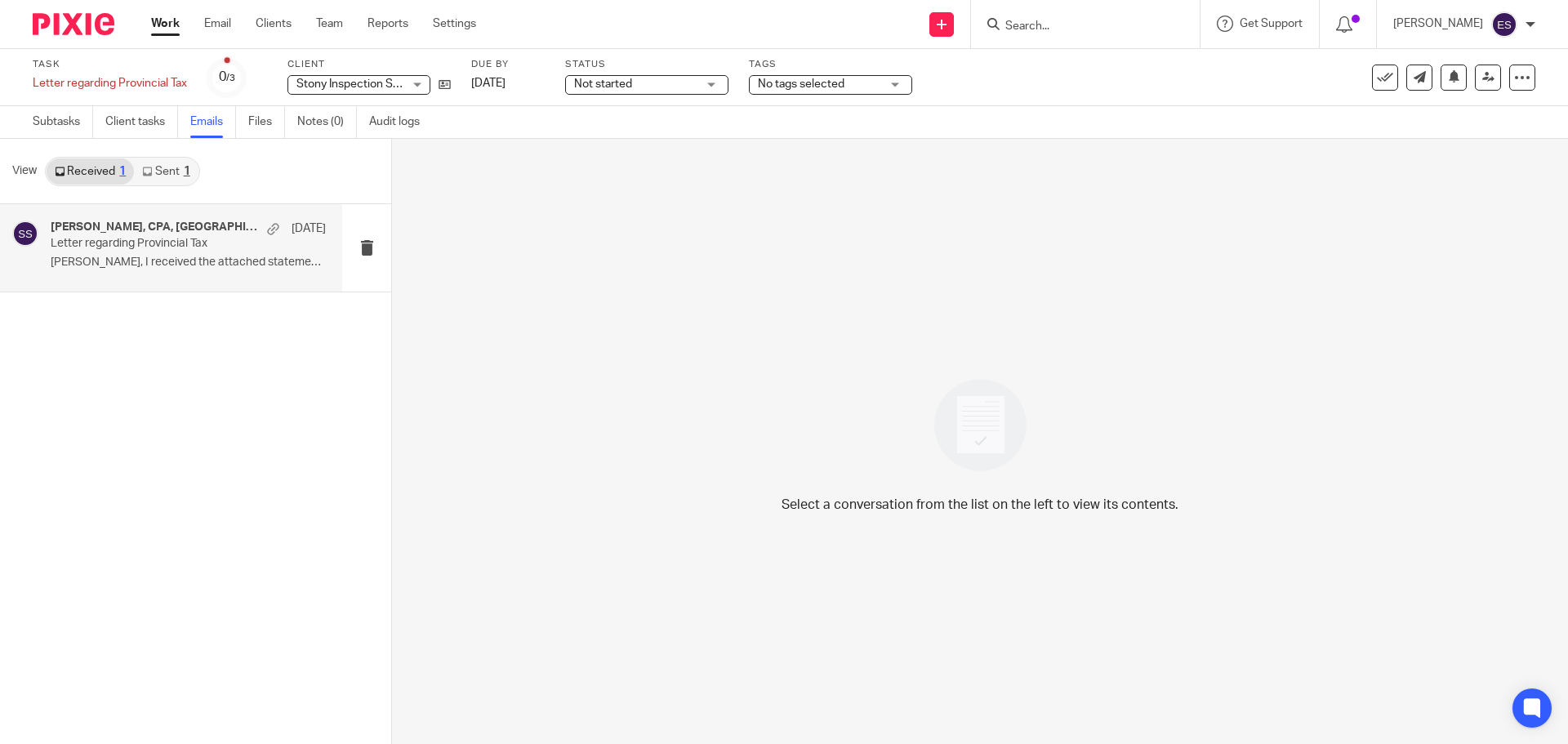
click at [150, 223] on h4 "[PERSON_NAME], CPA, [GEOGRAPHIC_DATA], Stony Inspection Services" at bounding box center [155, 228] width 209 height 14
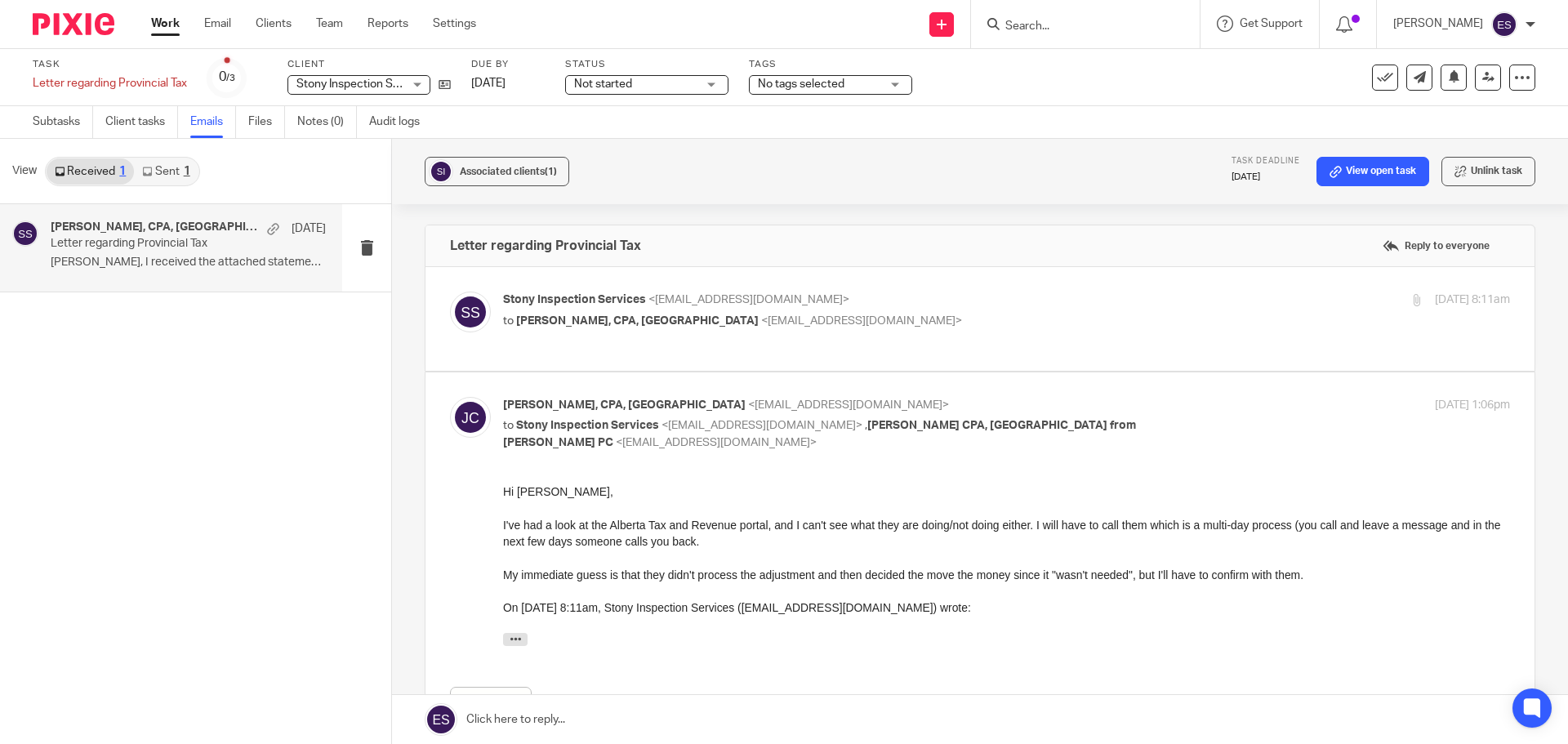
click at [1410, 302] on div at bounding box center [1416, 300] width 12 height 12
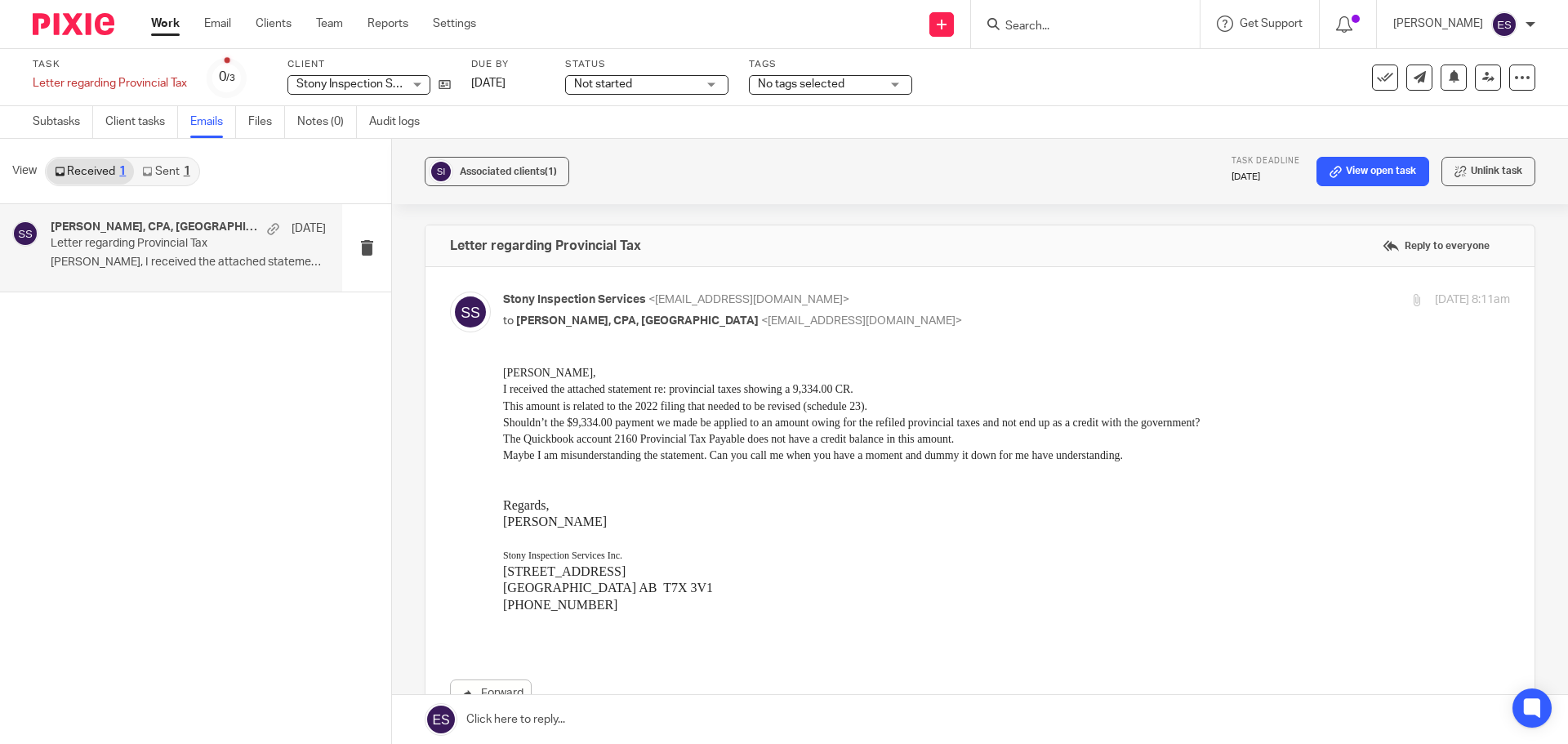
click at [1410, 302] on div at bounding box center [1416, 300] width 12 height 12
checkbox input "false"
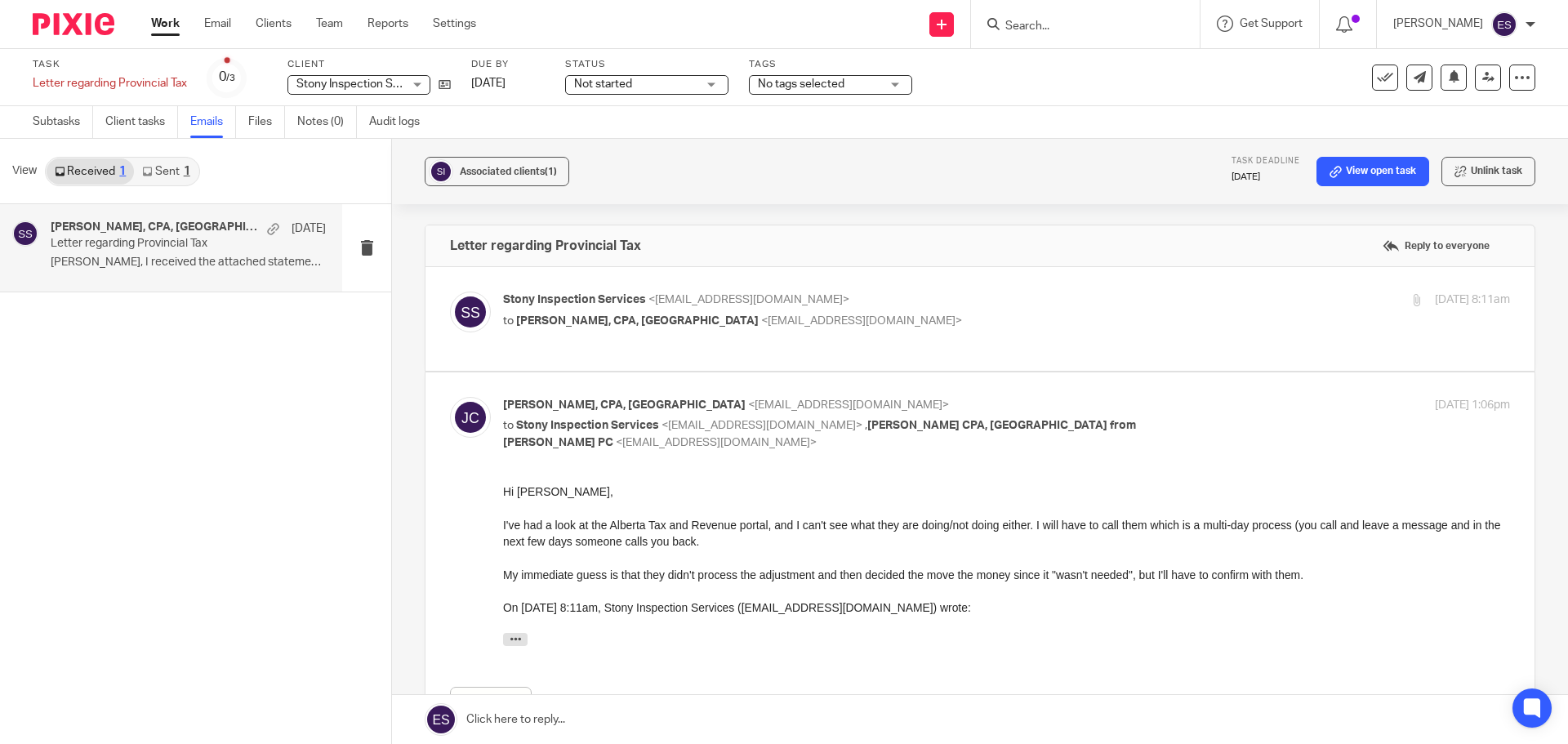
click at [1410, 302] on div at bounding box center [1416, 300] width 12 height 12
click at [1210, 509] on div "Hi [PERSON_NAME], I've had a look at the Alberta Tax and Revenue portal, and I …" at bounding box center [1007, 568] width 1007 height 170
click at [1410, 303] on div at bounding box center [1416, 300] width 12 height 12
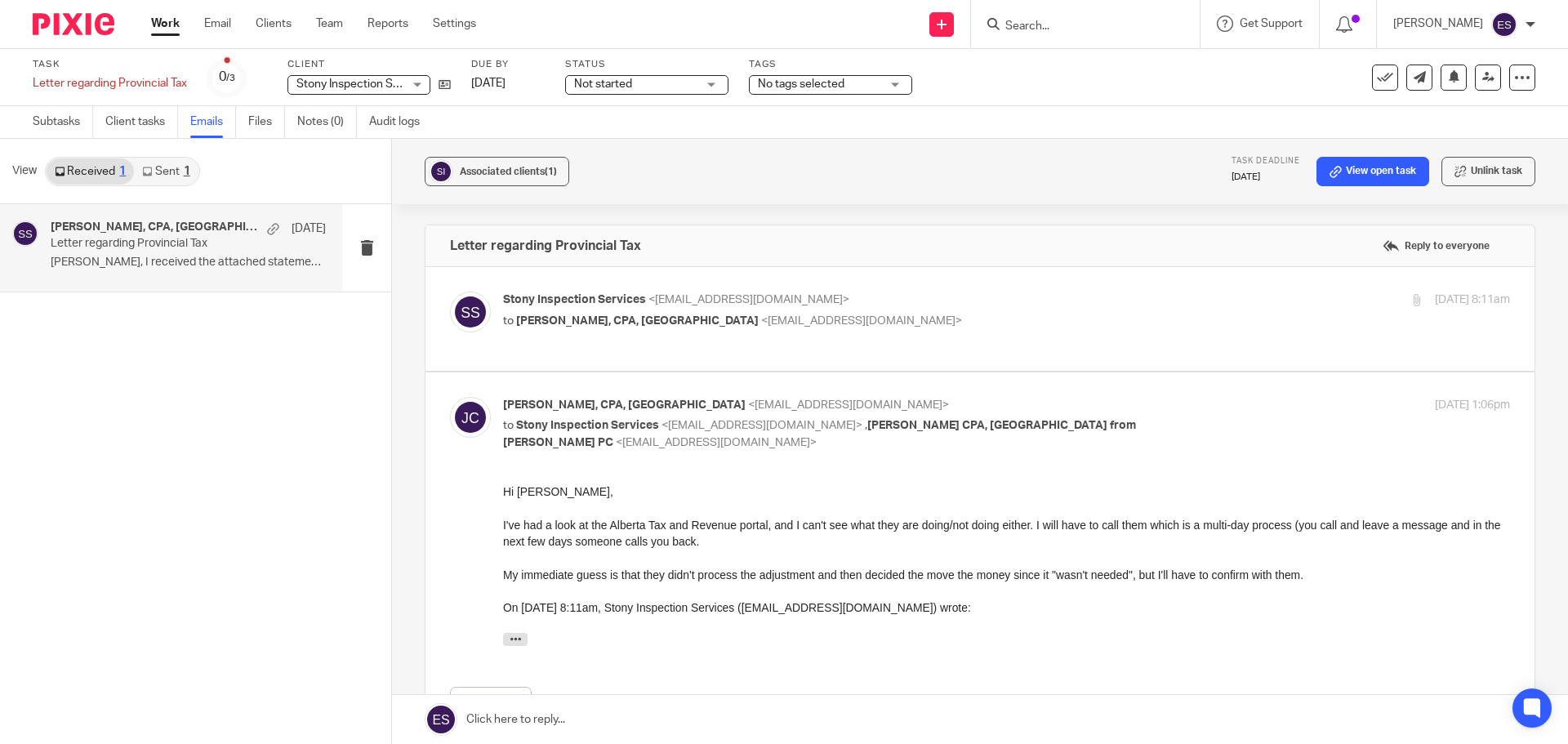
click at [1410, 303] on div at bounding box center [1416, 300] width 12 height 12
click at [473, 309] on img at bounding box center [470, 311] width 41 height 41
click at [201, 122] on link "Emails" at bounding box center [213, 122] width 46 height 32
click at [164, 162] on link "Sent 1" at bounding box center [165, 171] width 63 height 26
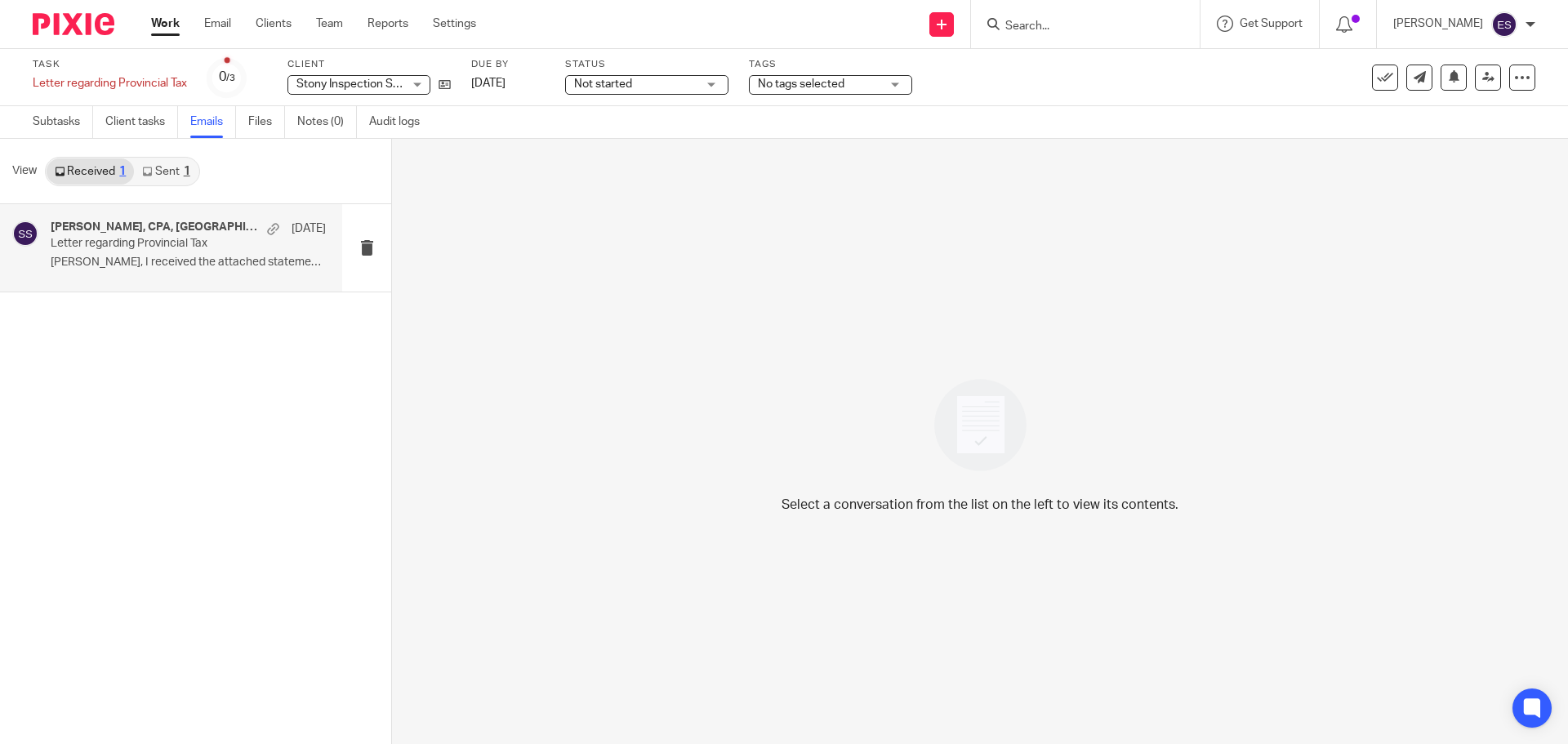
click at [189, 249] on p "Letter regarding Provincial Tax" at bounding box center [161, 243] width 221 height 14
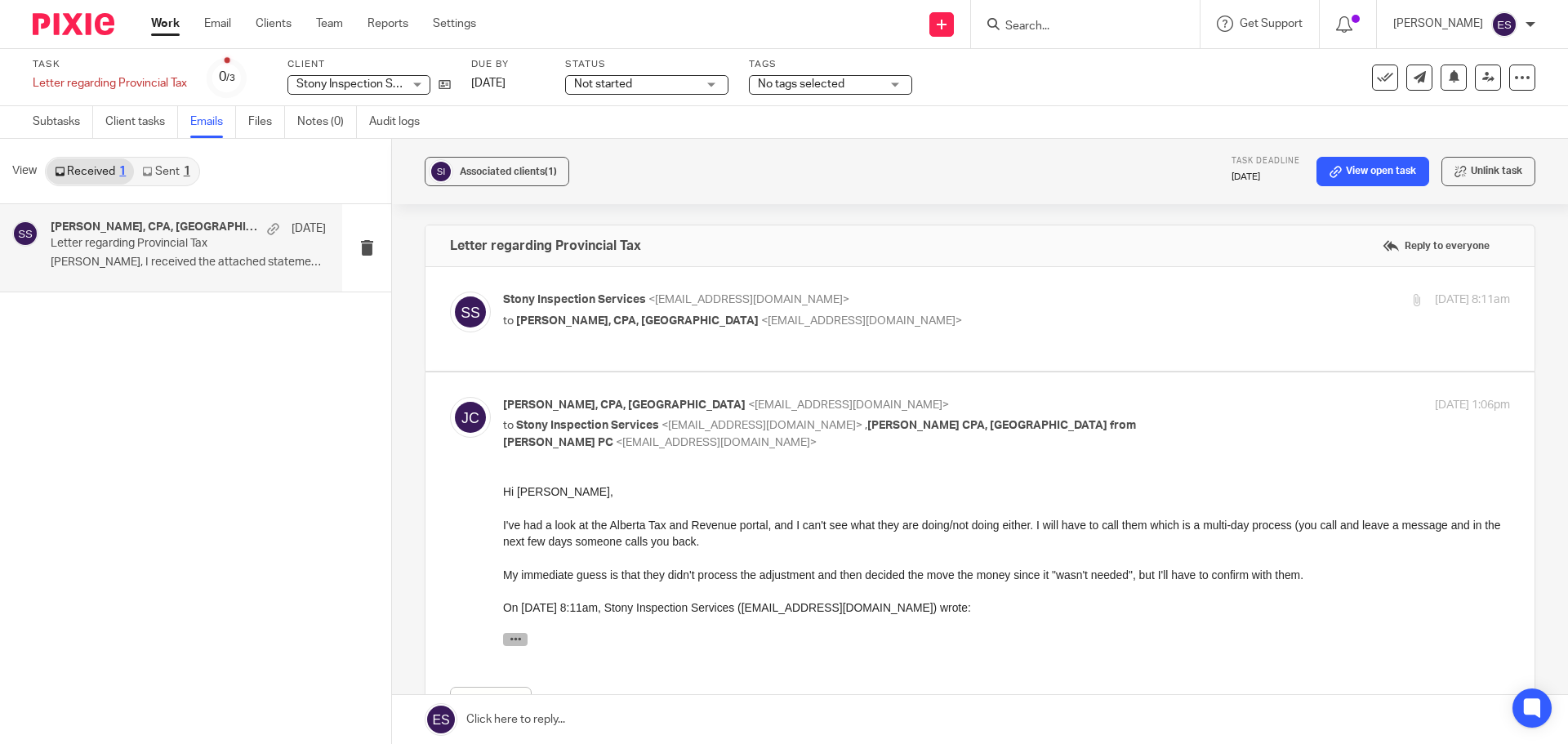
click at [507, 634] on button "button" at bounding box center [515, 639] width 24 height 13
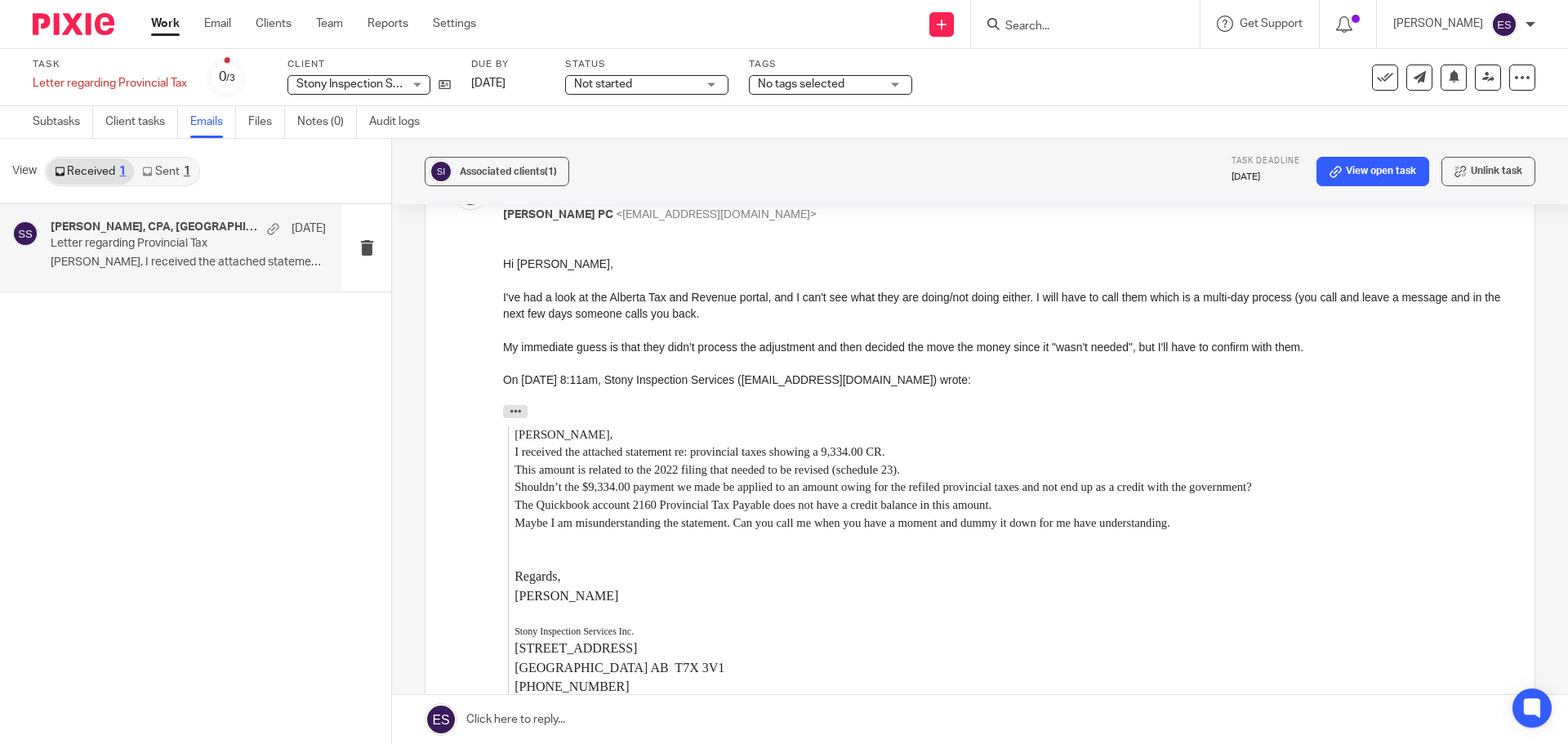
scroll to position [245, 0]
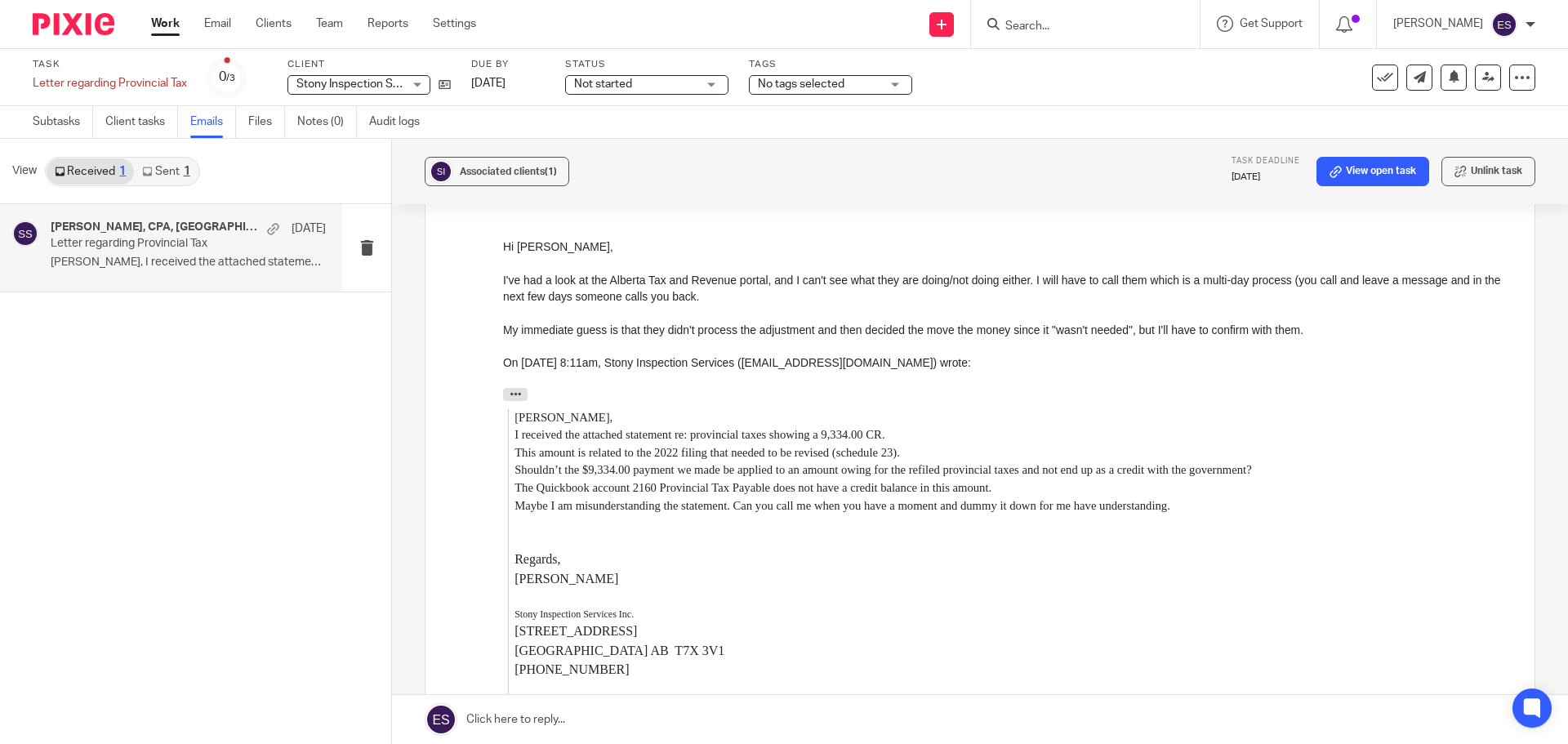
click at [684, 494] on p "The Quickbook account 2160 Provincial Tax Payable does not have a credit balanc…" at bounding box center [1012, 488] width 995 height 18
drag, startPoint x: 755, startPoint y: 591, endPoint x: 774, endPoint y: 601, distance: 21.5
click at [755, 591] on p at bounding box center [1012, 597] width 995 height 20
click at [448, 83] on icon at bounding box center [444, 84] width 12 height 12
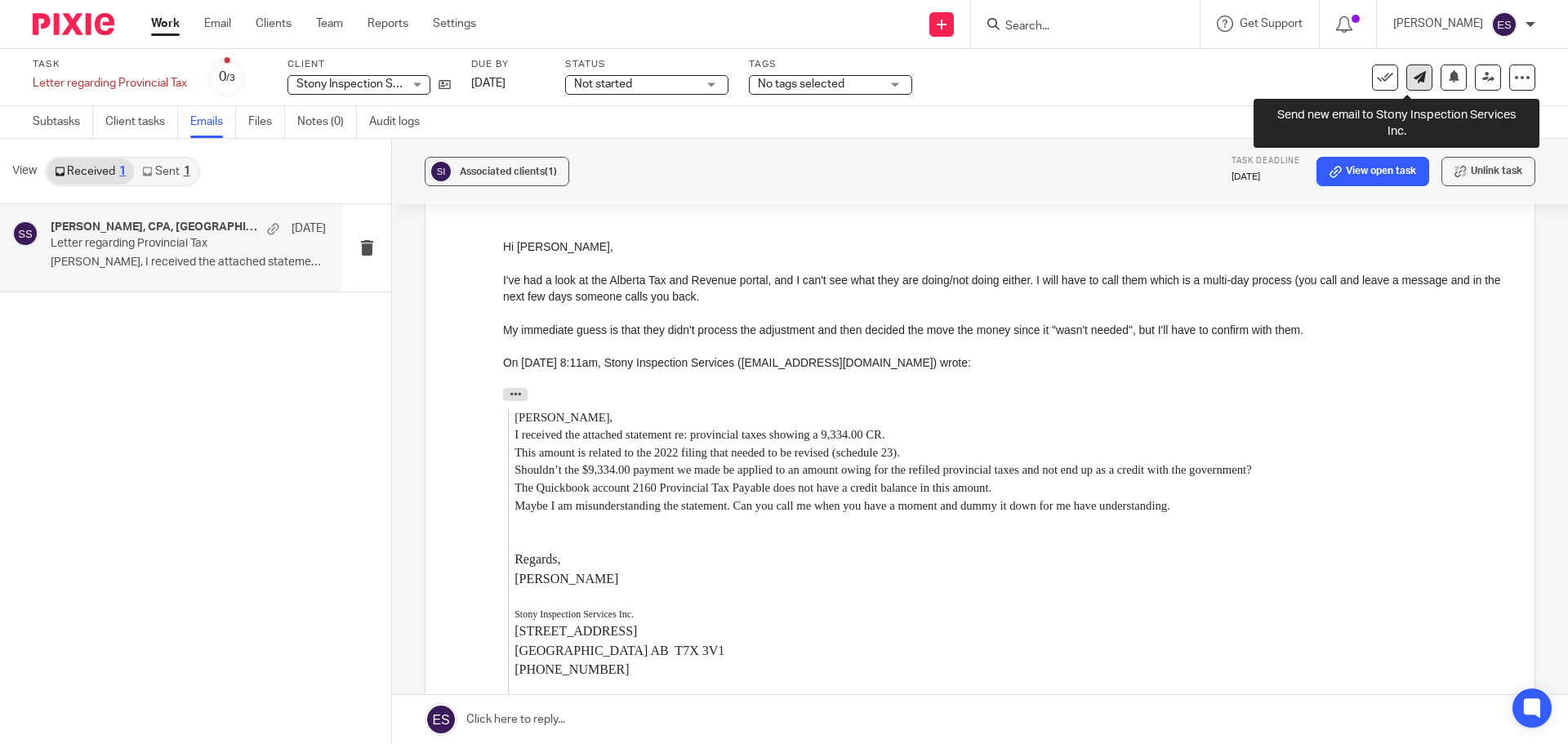
click at [1413, 72] on icon at bounding box center [1419, 77] width 12 height 12
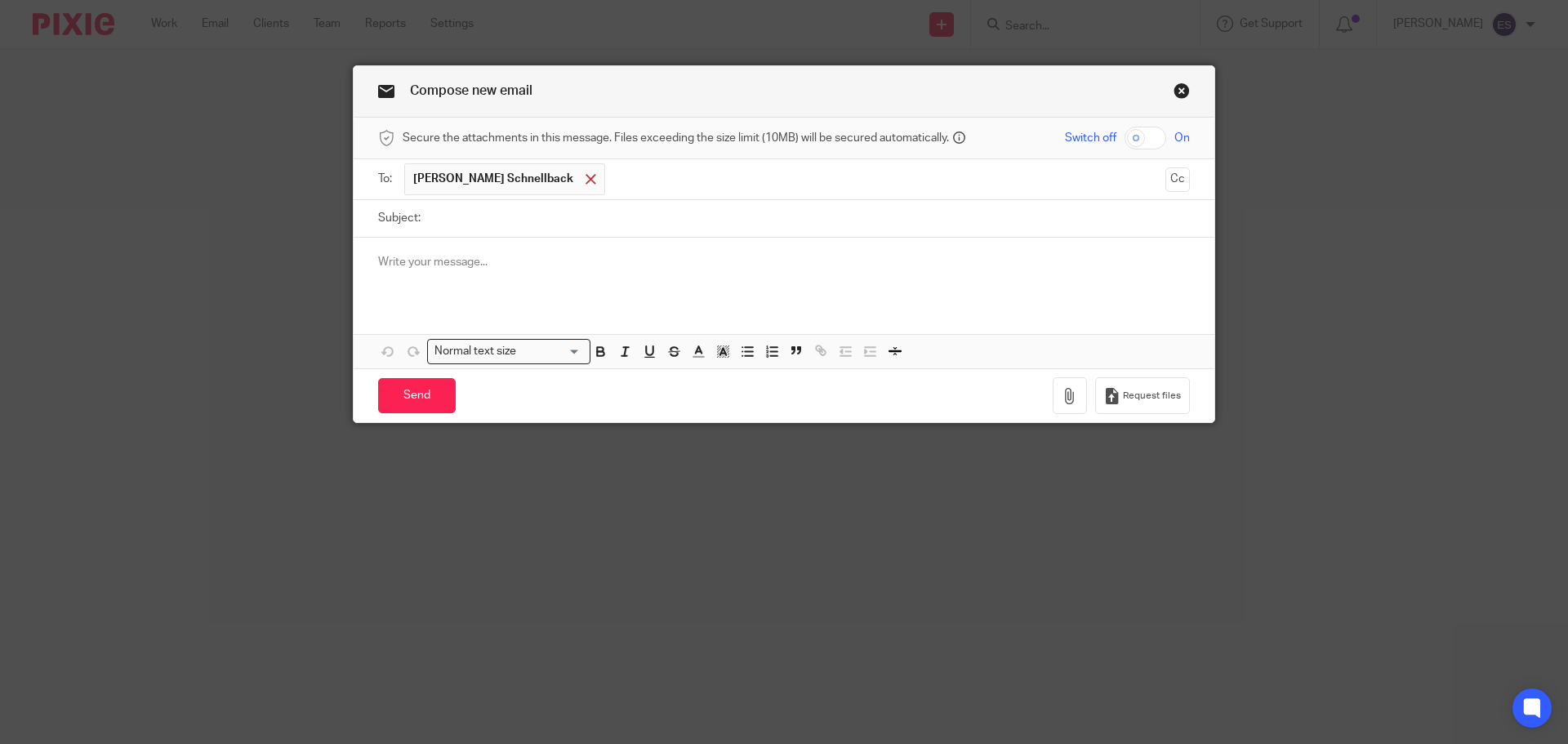
click at [581, 170] on div at bounding box center [591, 180] width 19 height 24
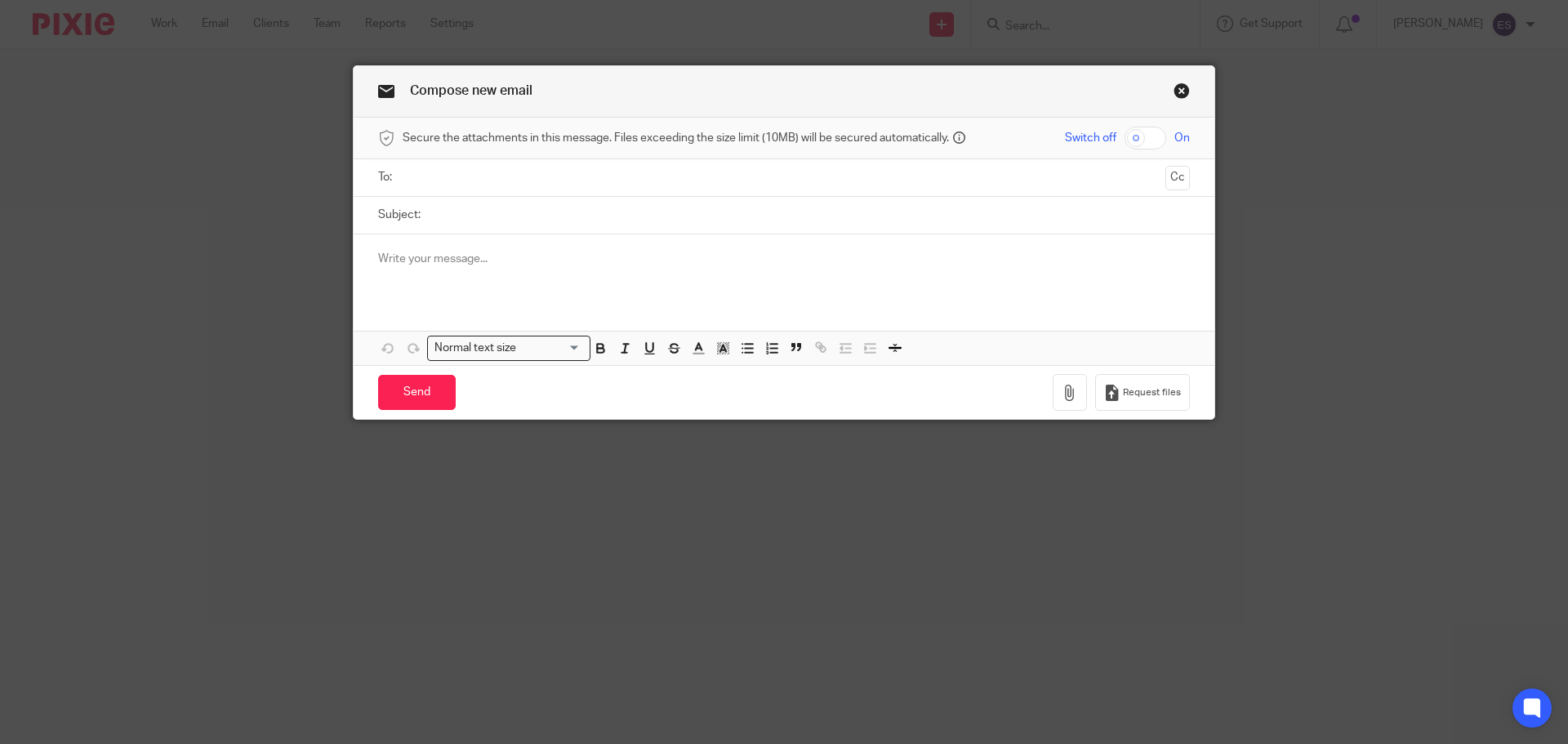
click at [535, 170] on input "text" at bounding box center [783, 178] width 750 height 19
type input "tra.revenue@gov.ab.ca"
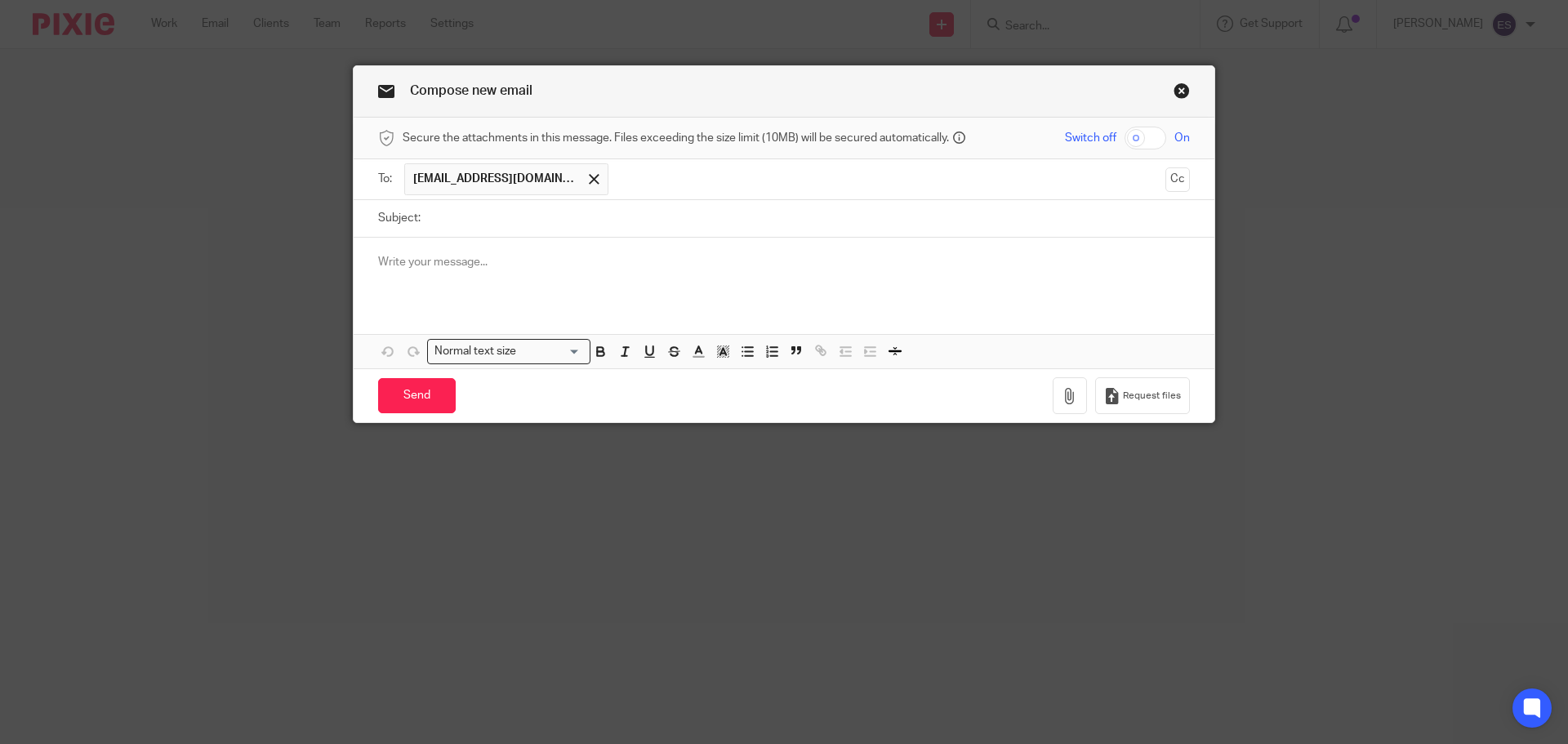
click at [429, 214] on input "Subject:" at bounding box center [809, 218] width 761 height 37
click at [429, 216] on input "Subject:" at bounding box center [809, 218] width 761 height 37
click at [452, 218] on input "Subject:" at bounding box center [809, 218] width 761 height 37
type input "Request to move payment from successor to"
click at [1173, 87] on link "Close this dialog window" at bounding box center [1181, 93] width 17 height 22
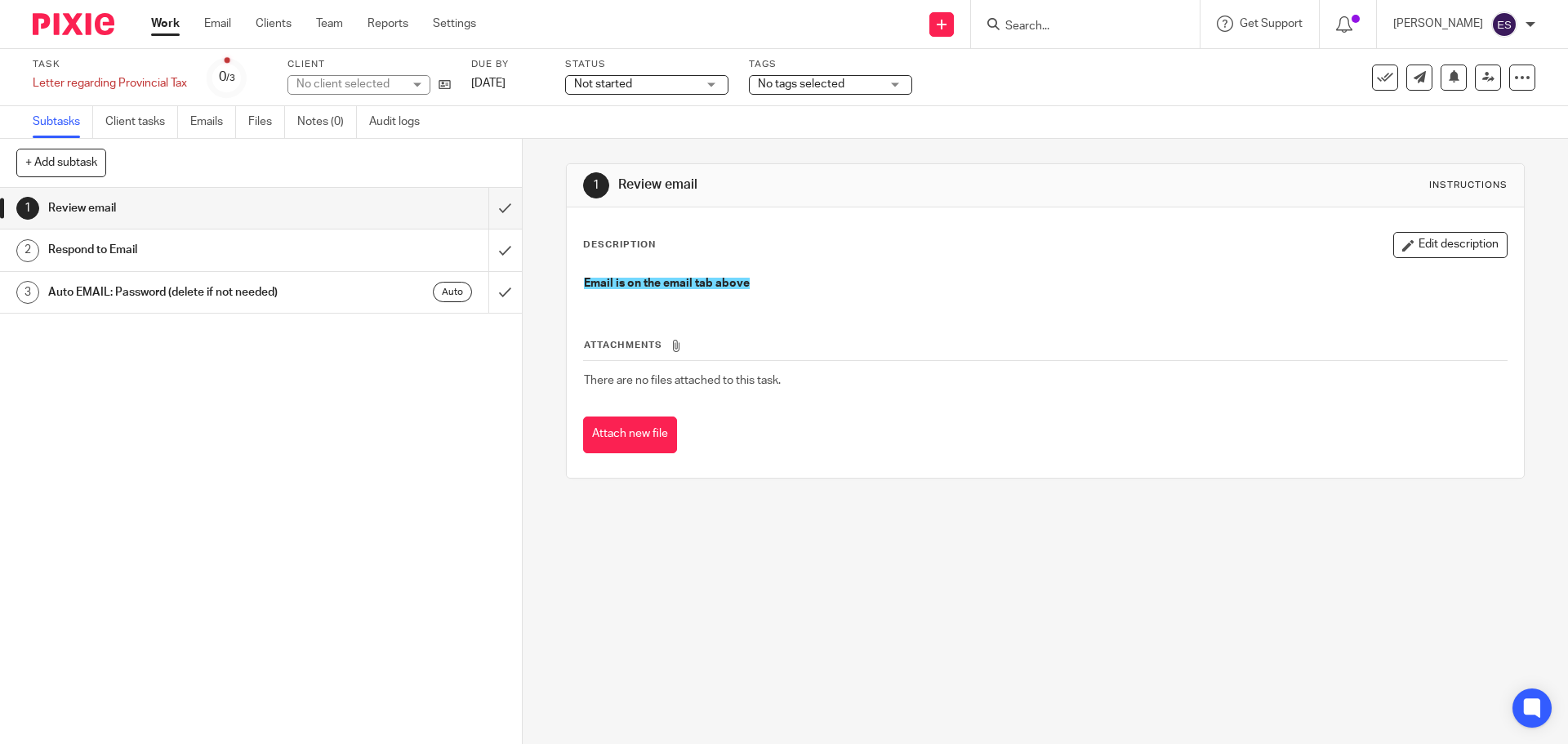
click at [187, 472] on div "1 Review email 2 Respond to Email 3 Auto EMAIL: Password (delete if not needed)…" at bounding box center [261, 466] width 522 height 556
click at [316, 120] on link "Notes (0)" at bounding box center [327, 122] width 60 height 32
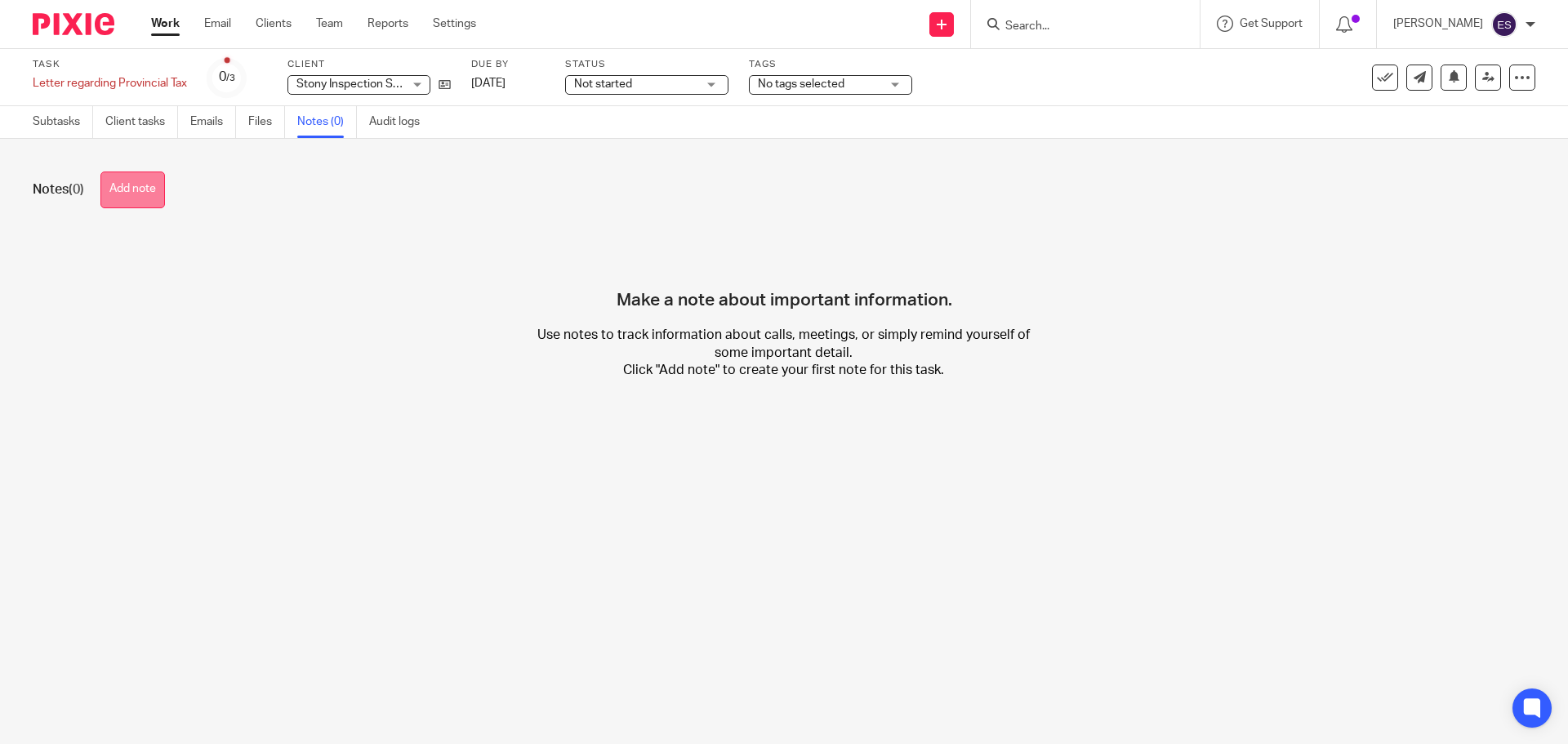
click at [134, 192] on button "Add note" at bounding box center [133, 189] width 64 height 37
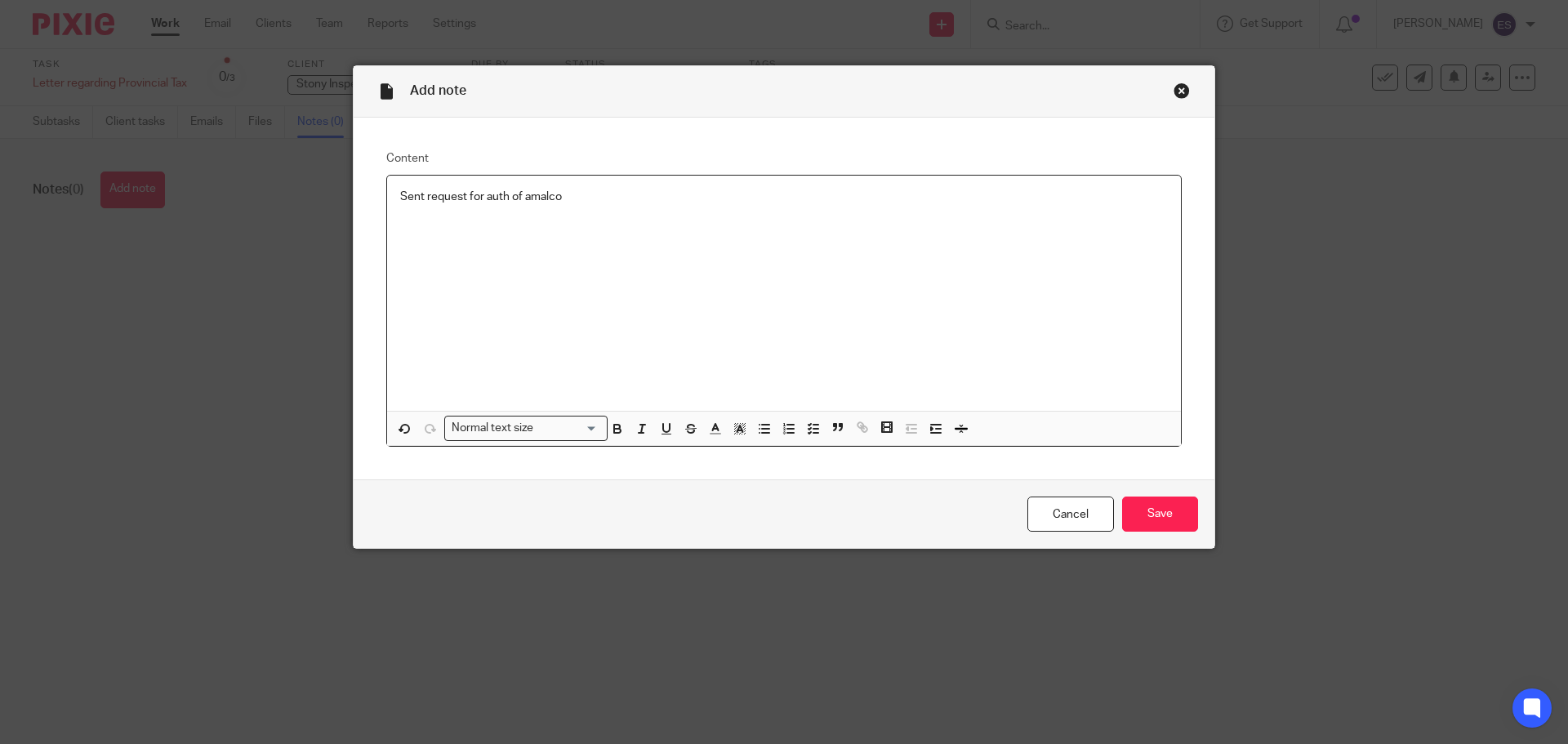
click at [501, 233] on div "Sent request for auth of amalco" at bounding box center [783, 293] width 794 height 236
click at [421, 195] on p "Sent request for auth of amalco" at bounding box center [783, 196] width 767 height 17
click at [391, 196] on div "Sent request for auth of amalco" at bounding box center [783, 293] width 794 height 236
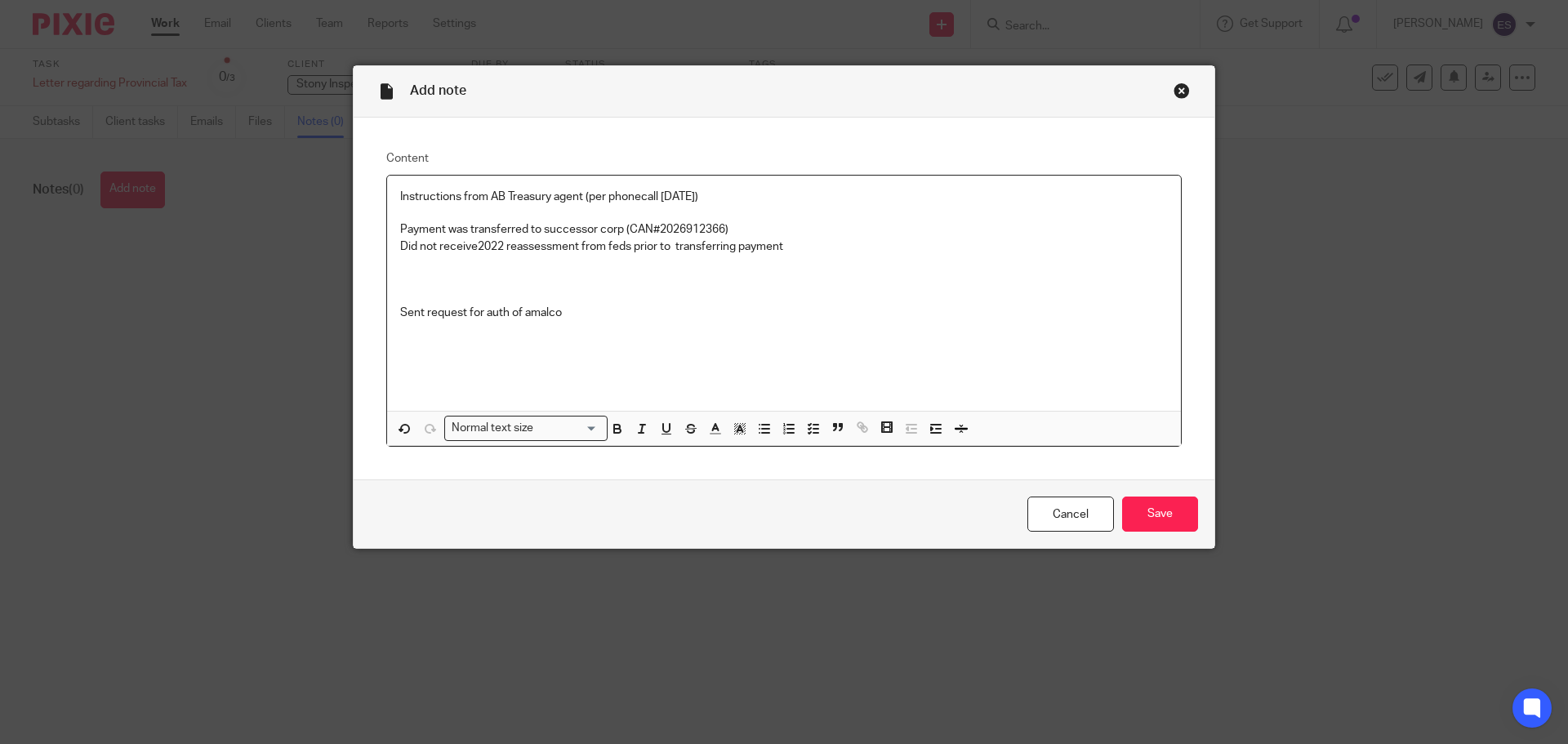
click at [474, 245] on p "Did not receive2022 reassessment from feds prior to transferring payment" at bounding box center [783, 246] width 767 height 17
drag, startPoint x: 628, startPoint y: 249, endPoint x: 801, endPoint y: 250, distance: 173.0
click at [801, 250] on p "Did not receive 2022 reassessment from feds prior to transferring payment" at bounding box center [783, 246] width 767 height 17
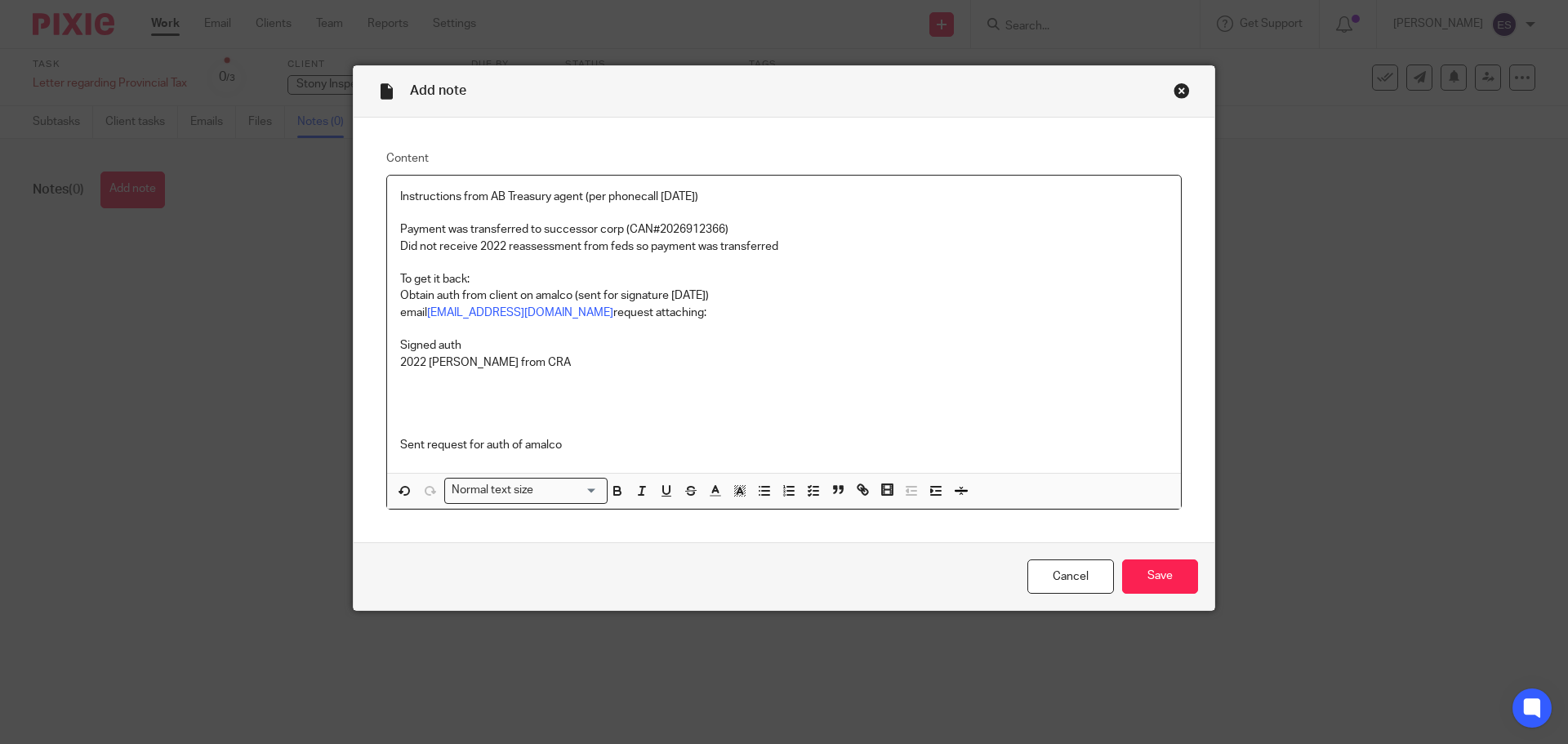
drag, startPoint x: 394, startPoint y: 448, endPoint x: 586, endPoint y: 447, distance: 192.0
click at [586, 447] on p "Sent request for auth of amalco" at bounding box center [783, 445] width 767 height 17
click at [526, 236] on p "Payment was transferred to successor corp (CAN#2026912366)" at bounding box center [783, 229] width 767 height 17
click at [526, 246] on p "Did not receive 2022 reassessment from feds so payment was transferred" at bounding box center [783, 246] width 767 height 17
click at [628, 246] on p "Did not receive 2022 reassessment from feds so payment was transferred" at bounding box center [783, 246] width 767 height 17
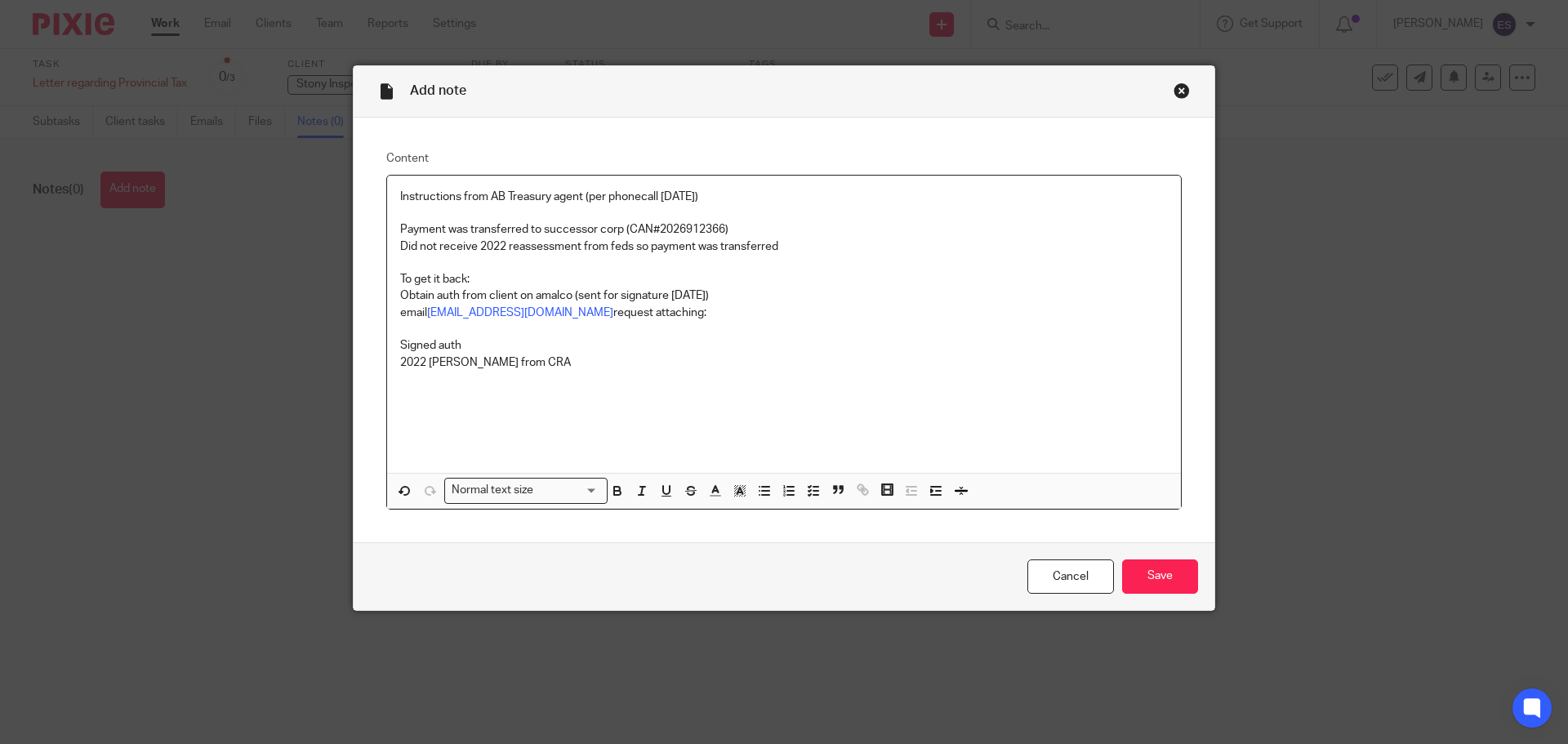
click at [475, 352] on p "Signed auth" at bounding box center [783, 345] width 767 height 17
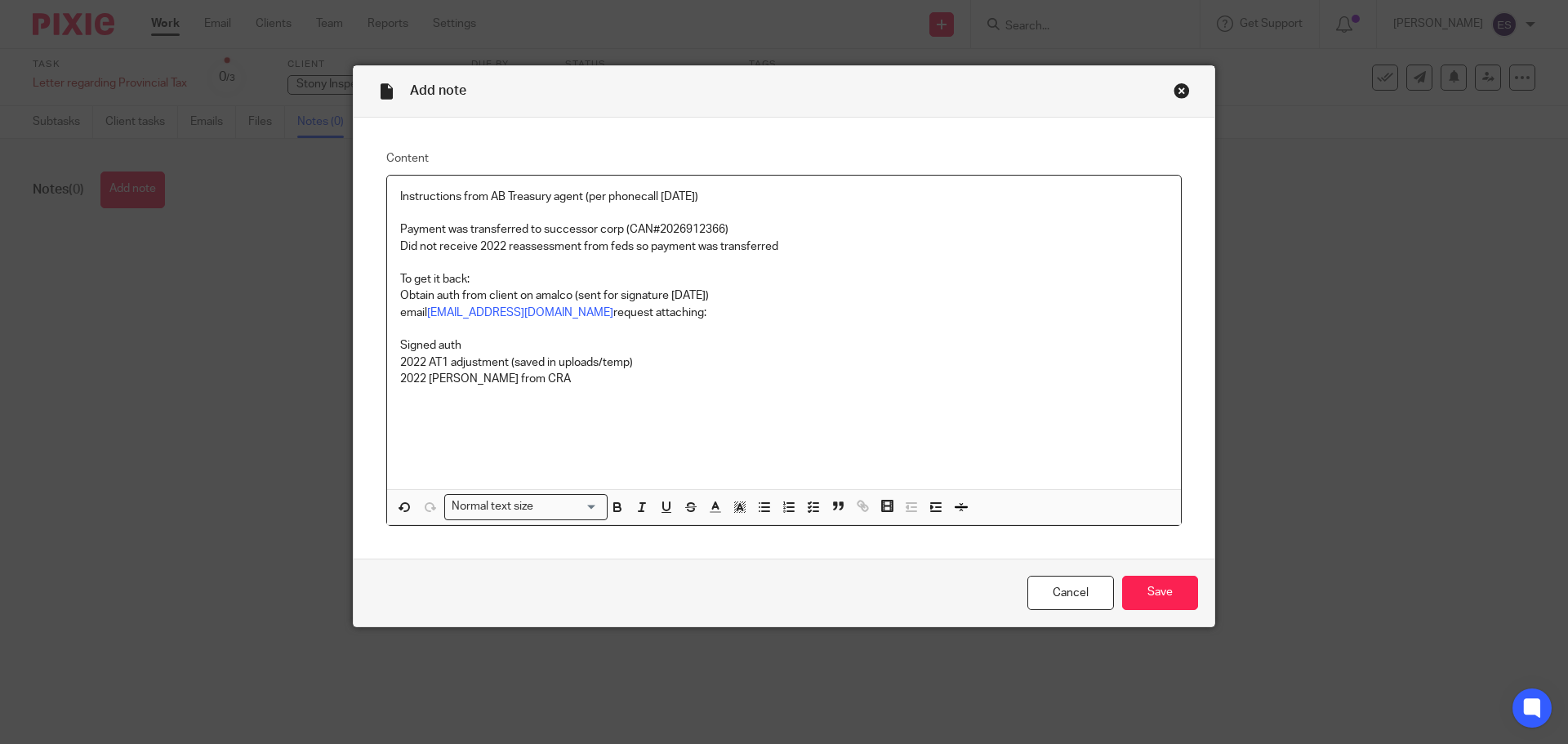
click at [514, 369] on p "2022 AT1 adjustment (saved in uploads/temp)" at bounding box center [783, 362] width 767 height 17
click at [514, 375] on p "2022 NORA from CRA" at bounding box center [783, 378] width 767 height 17
drag, startPoint x: 395, startPoint y: 345, endPoint x: 695, endPoint y: 399, distance: 304.8
click at [695, 399] on div "Instructions from AB Treasury agent (per phonecall 9/15/25) Payment was transfe…" at bounding box center [783, 333] width 794 height 315
click at [759, 509] on icon "button" at bounding box center [764, 507] width 15 height 15
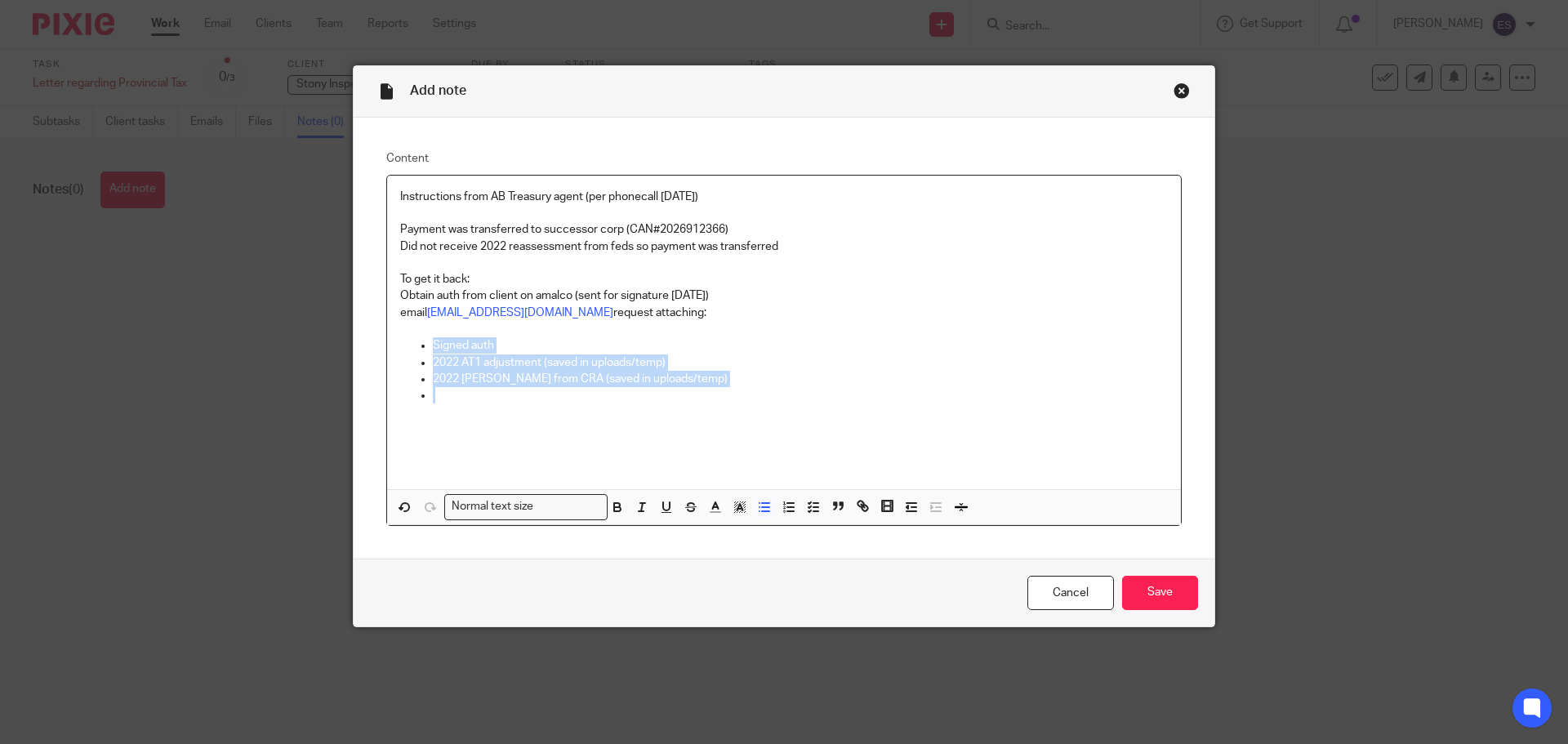
drag, startPoint x: 704, startPoint y: 346, endPoint x: 551, endPoint y: 384, distance: 157.6
click at [704, 347] on p "Signed auth" at bounding box center [800, 345] width 734 height 17
click at [437, 397] on p at bounding box center [800, 395] width 734 height 17
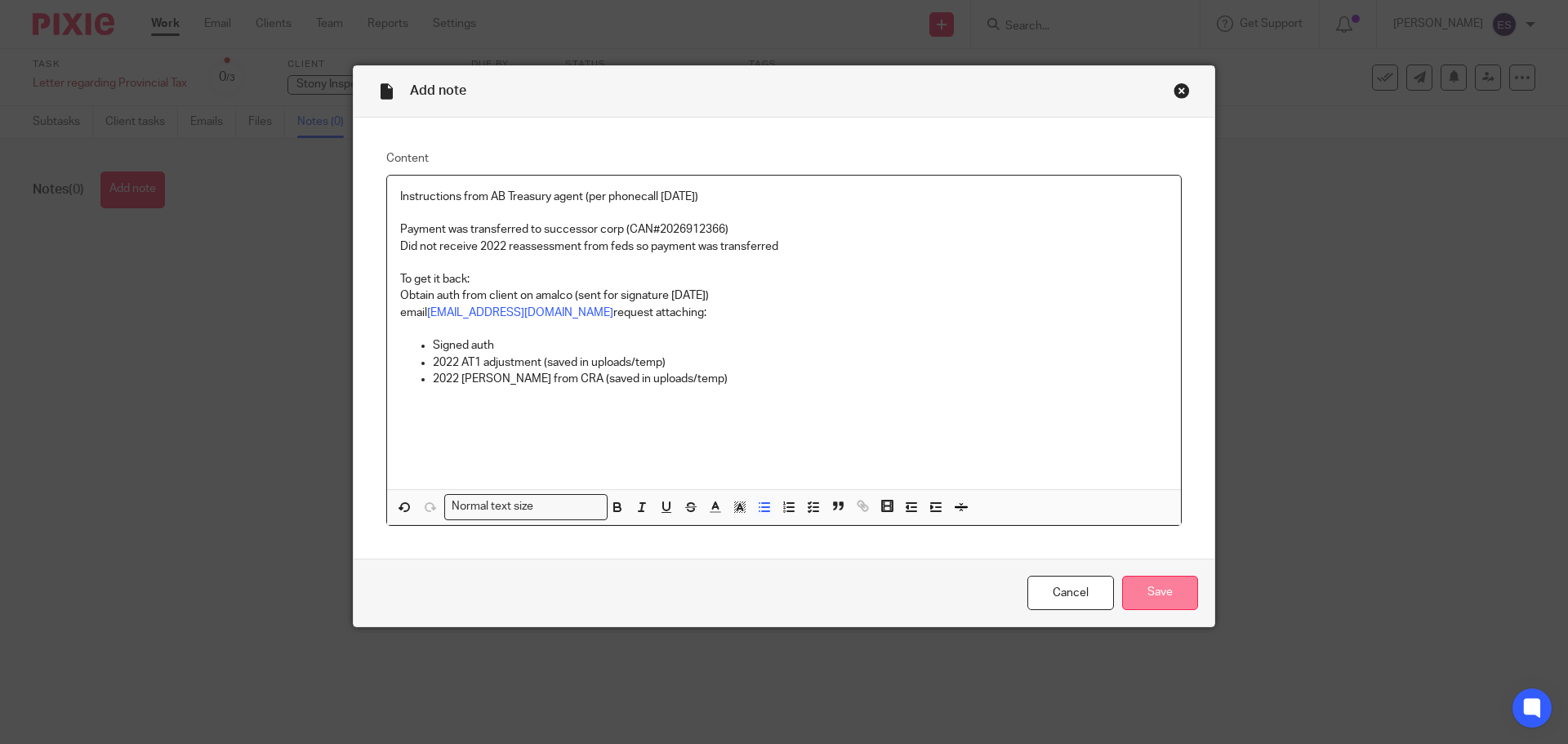
click at [1158, 591] on input "Save" at bounding box center [1159, 593] width 76 height 35
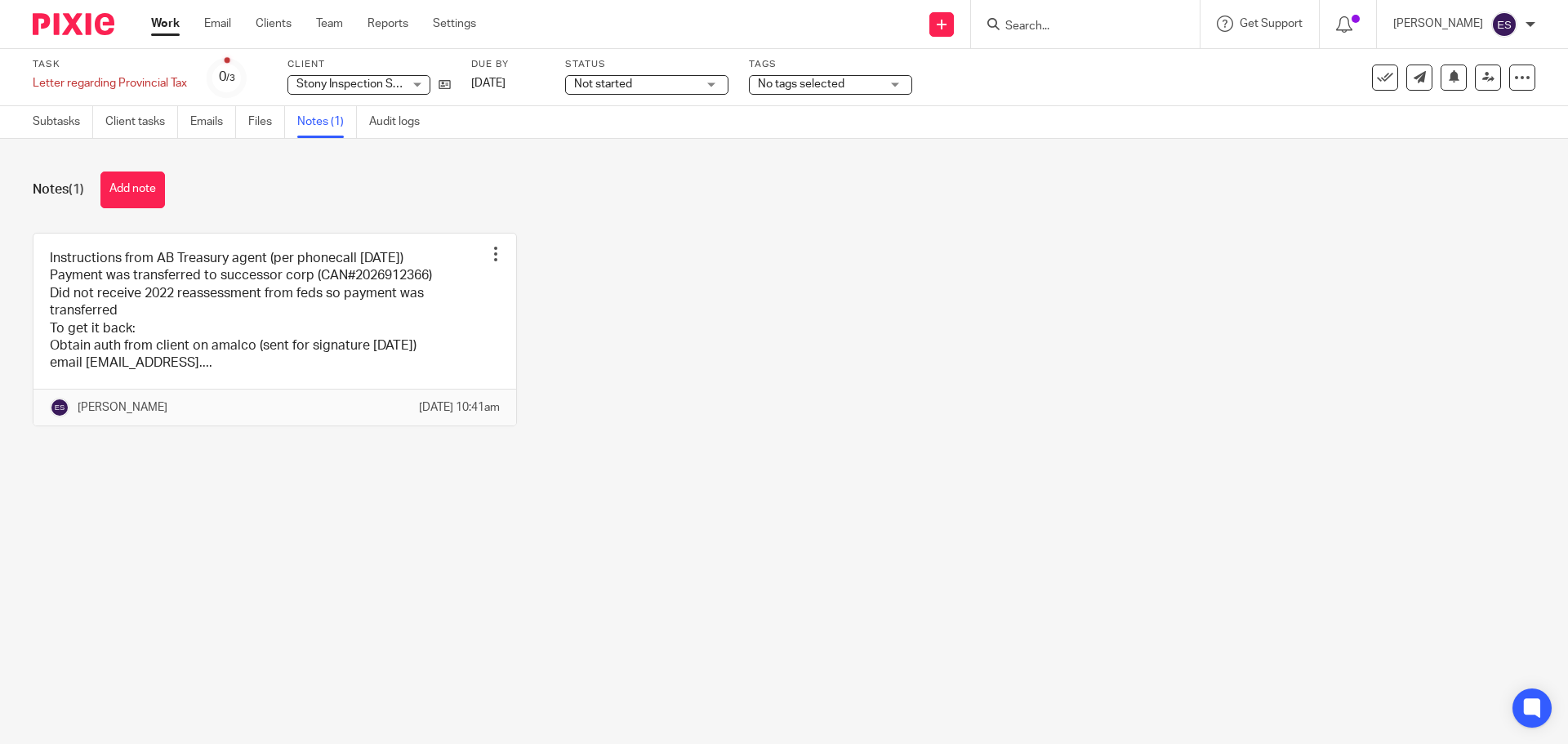
click at [167, 22] on link "Work" at bounding box center [165, 23] width 29 height 17
